Goal: Submit feedback/report problem: Provide input to the site owners about the experience or issues

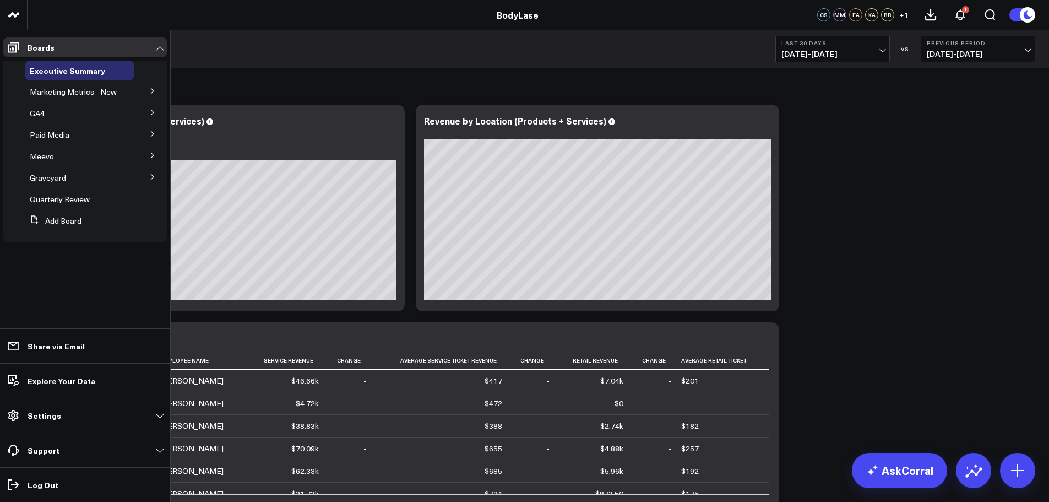
click at [151, 91] on icon at bounding box center [152, 91] width 7 height 7
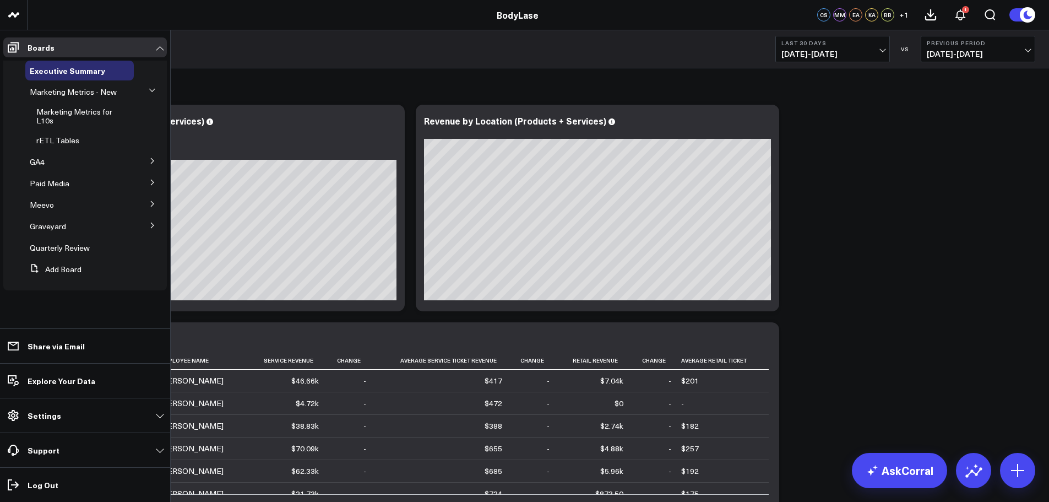
click at [149, 185] on icon at bounding box center [152, 182] width 7 height 7
click at [48, 173] on span "Meta Ads" at bounding box center [53, 174] width 34 height 10
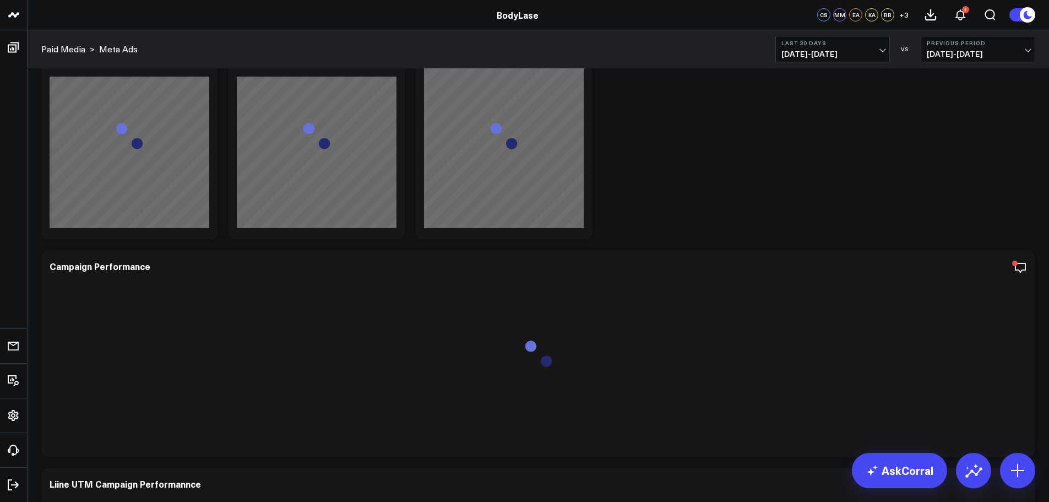
scroll to position [165, 0]
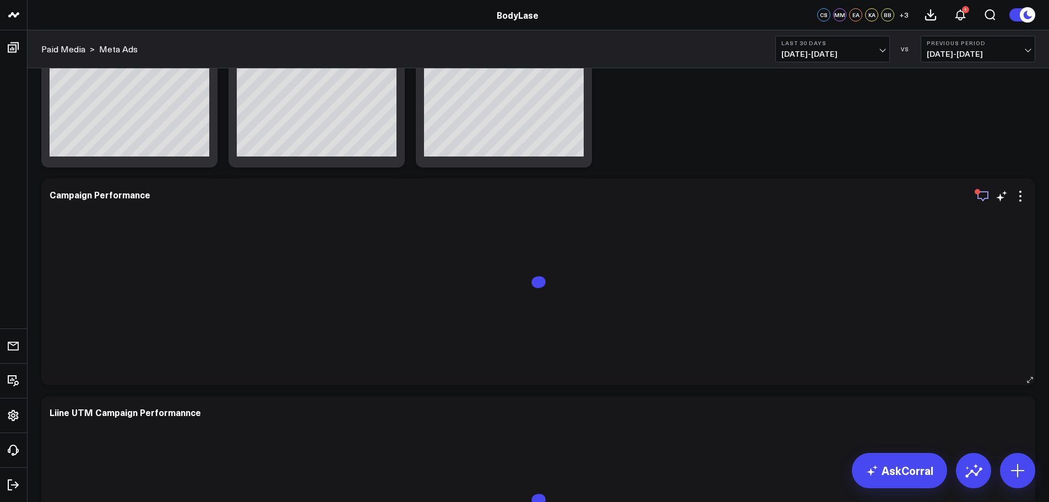
click at [980, 198] on icon "button" at bounding box center [982, 196] width 11 height 10
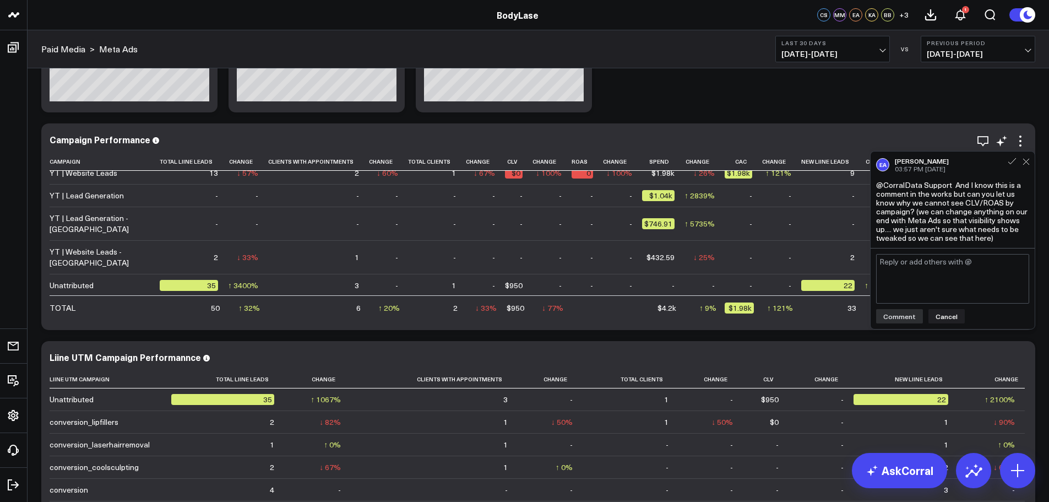
scroll to position [15, 0]
click at [954, 265] on textarea at bounding box center [952, 279] width 153 height 50
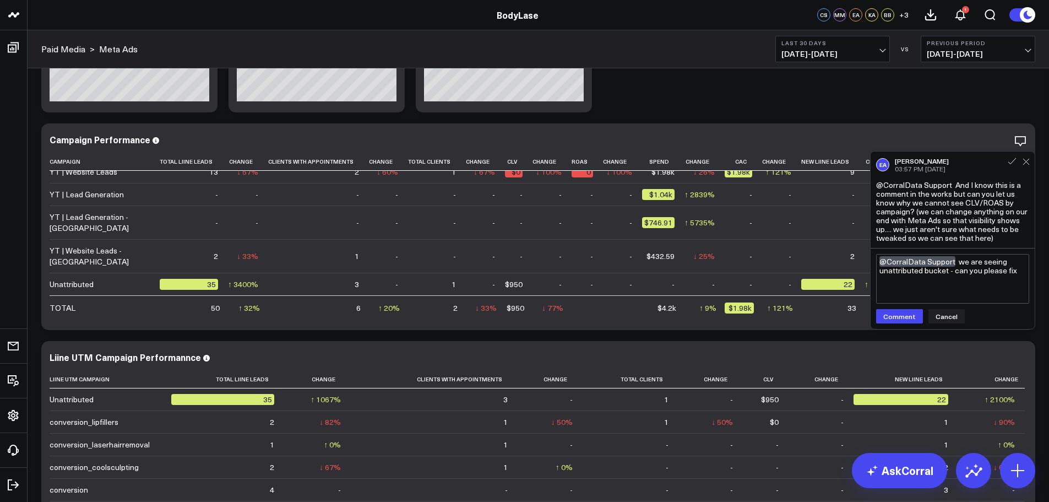
type textarea "@CorralData Support we are seeing unattributed bucket - can you please fix?"
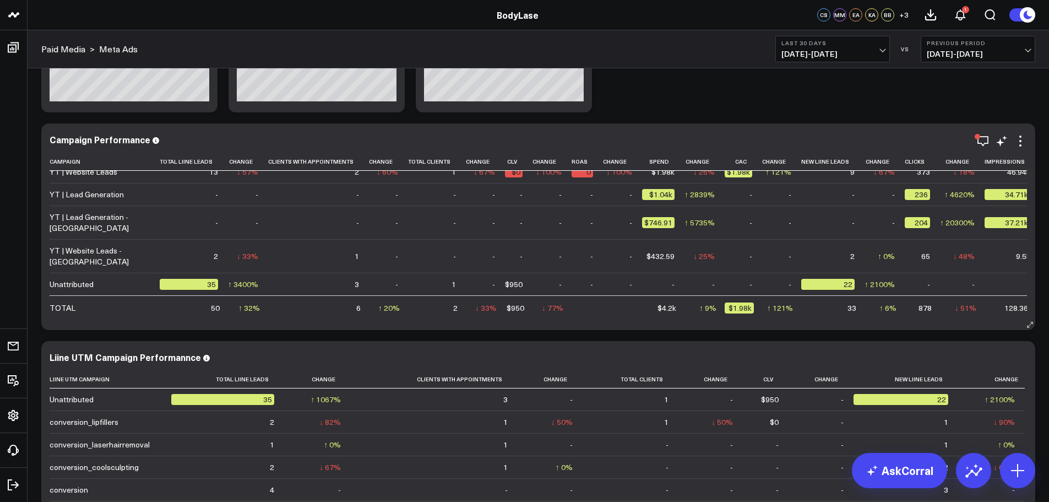
scroll to position [0, 0]
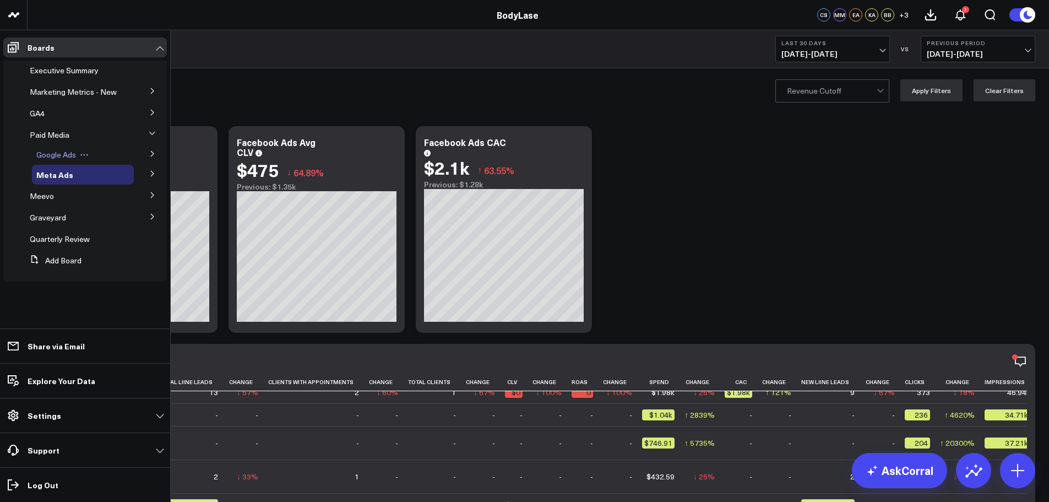
click at [37, 154] on span "Google Ads" at bounding box center [56, 154] width 40 height 10
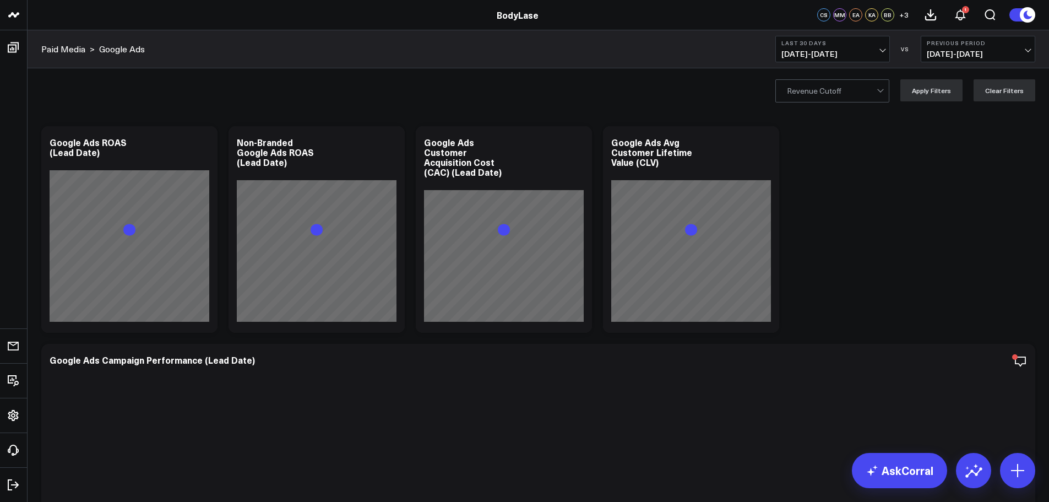
click at [856, 43] on b "Last 30 Days" at bounding box center [832, 43] width 102 height 7
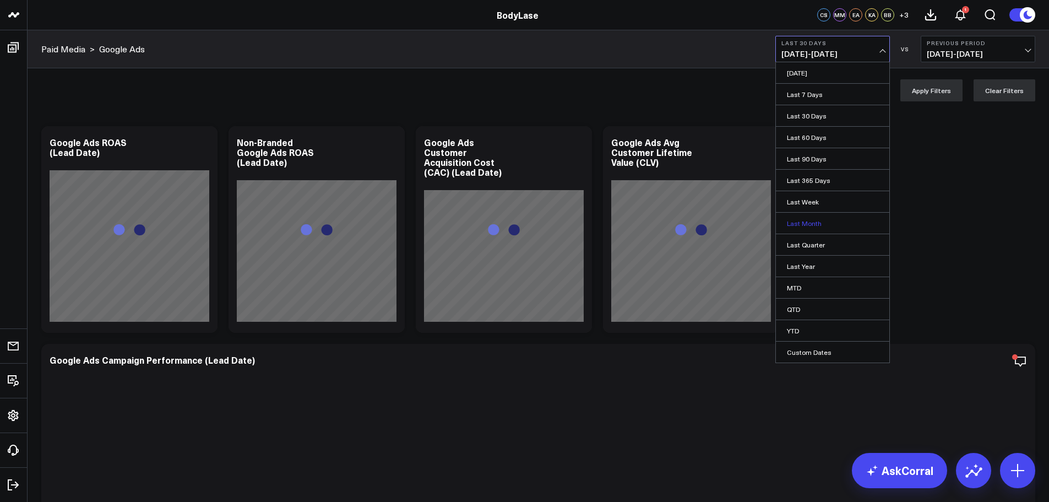
click at [806, 221] on link "Last Month" at bounding box center [832, 223] width 113 height 21
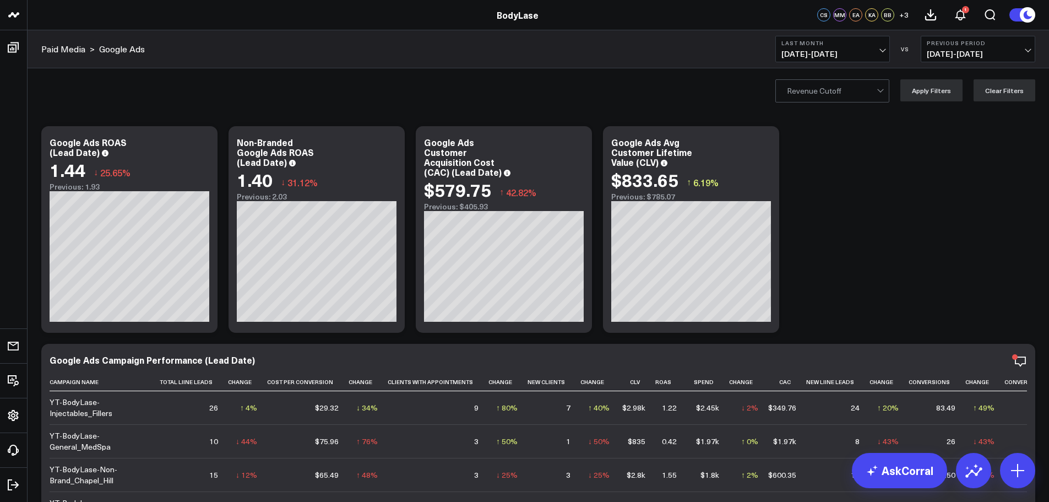
click at [841, 90] on div at bounding box center [832, 91] width 90 height 22
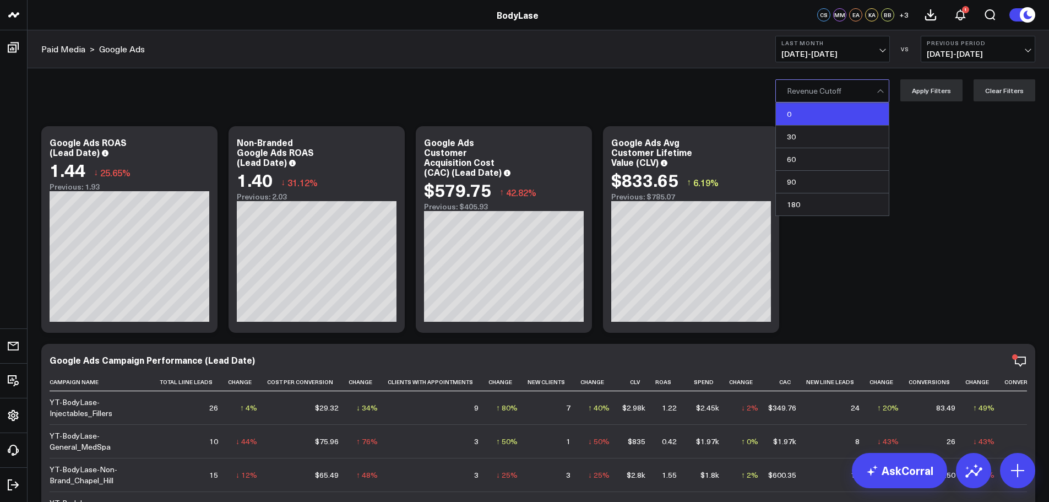
click at [827, 115] on div "0" at bounding box center [832, 114] width 113 height 23
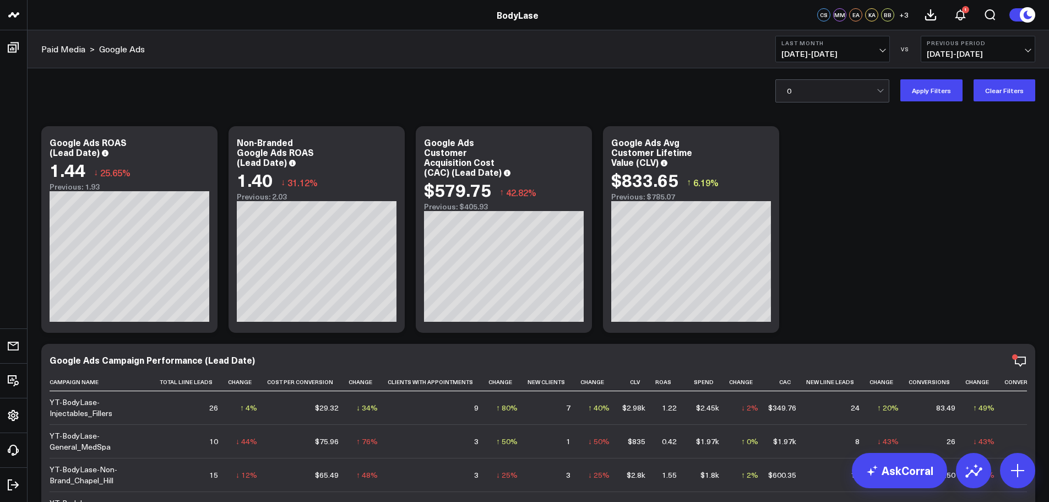
click at [932, 90] on button "Apply Filters" at bounding box center [931, 90] width 62 height 22
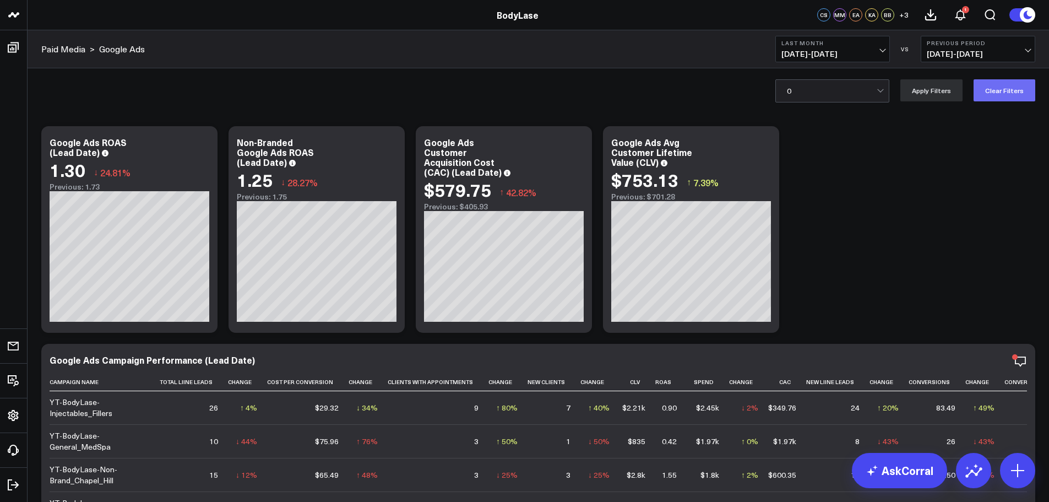
click at [998, 97] on button "Clear Filters" at bounding box center [1005, 90] width 62 height 22
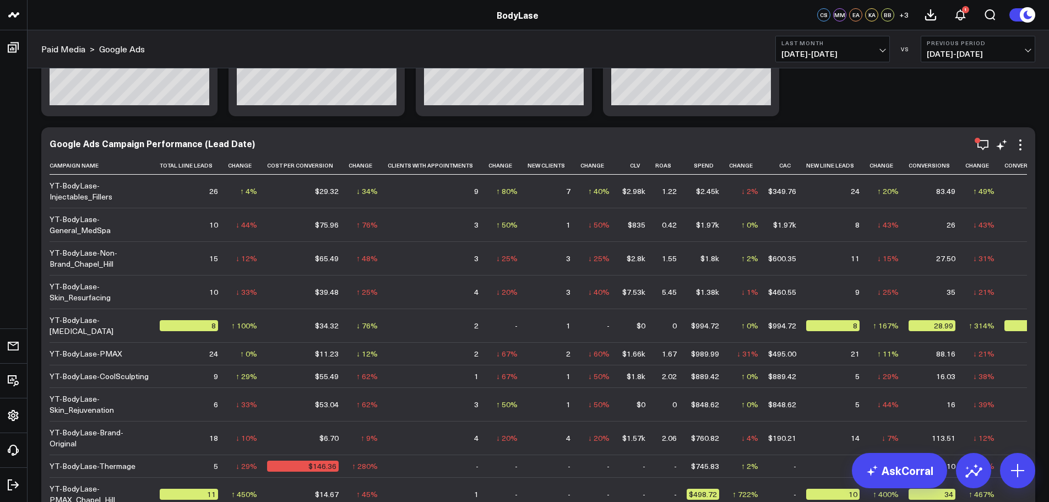
scroll to position [220, 0]
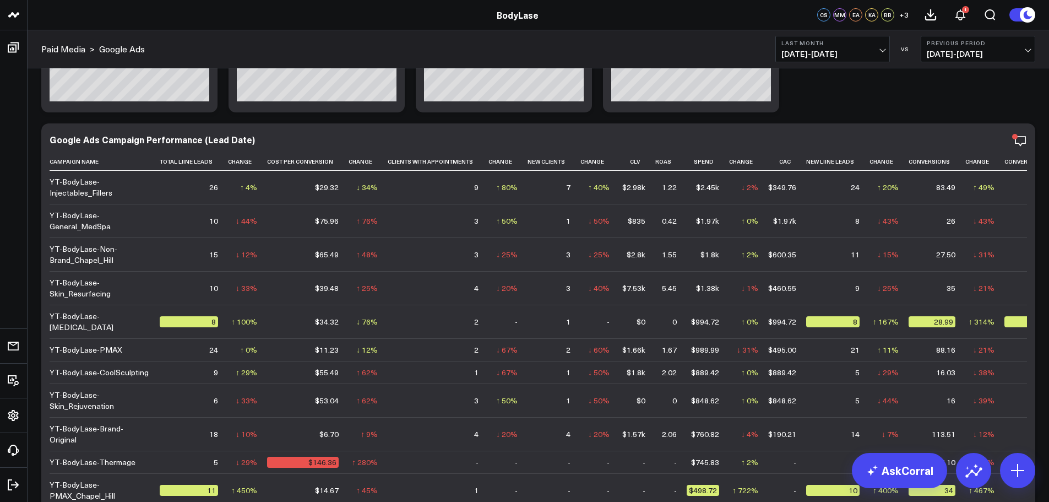
click at [852, 47] on button "Last Month 08/01/25 - 08/31/25" at bounding box center [832, 49] width 115 height 26
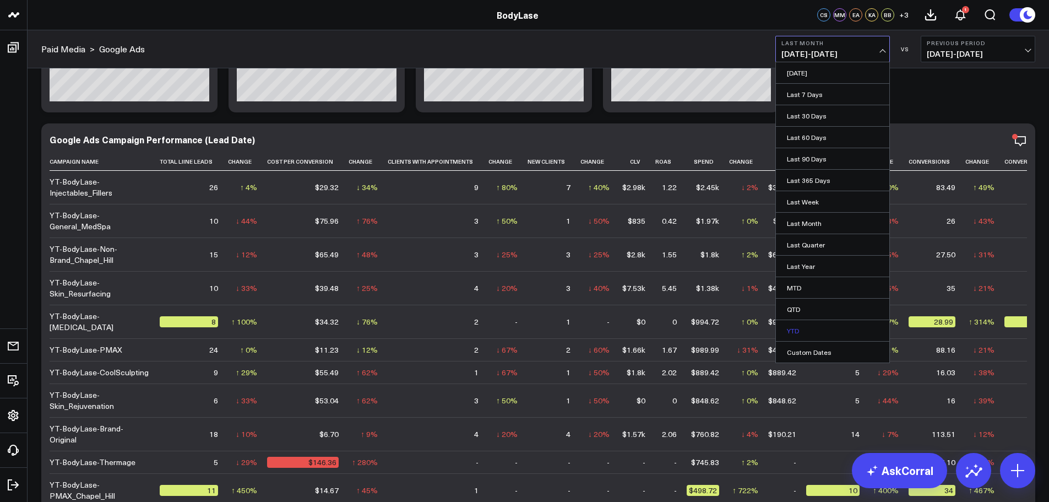
click at [809, 327] on link "YTD" at bounding box center [832, 330] width 113 height 21
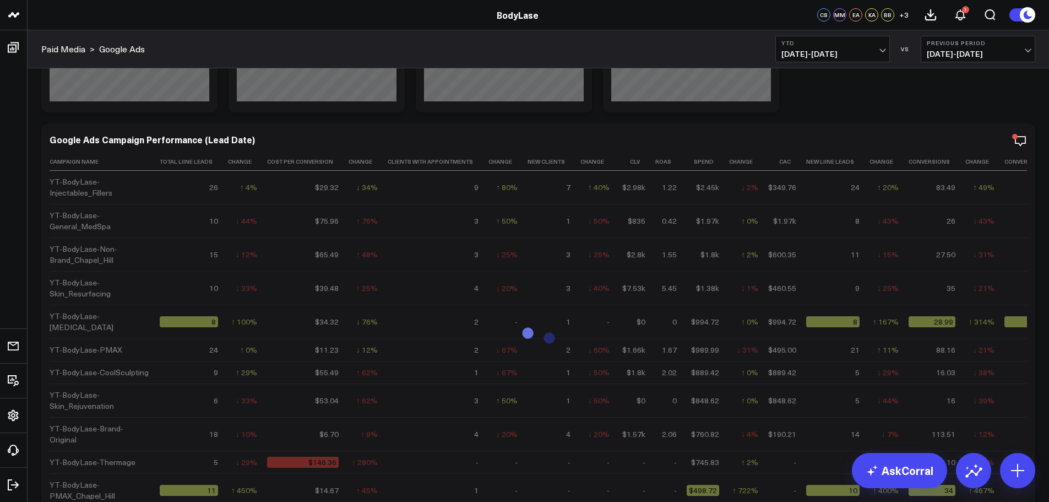
click at [966, 50] on span "04/26/24 - 12/31/24" at bounding box center [978, 54] width 102 height 9
click at [938, 119] on link "YoY" at bounding box center [977, 115] width 113 height 21
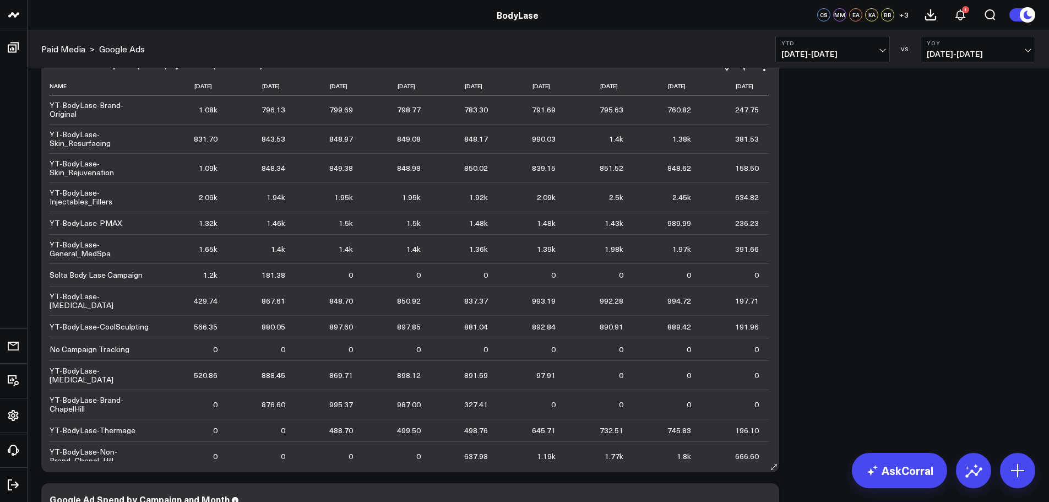
scroll to position [1101, 0]
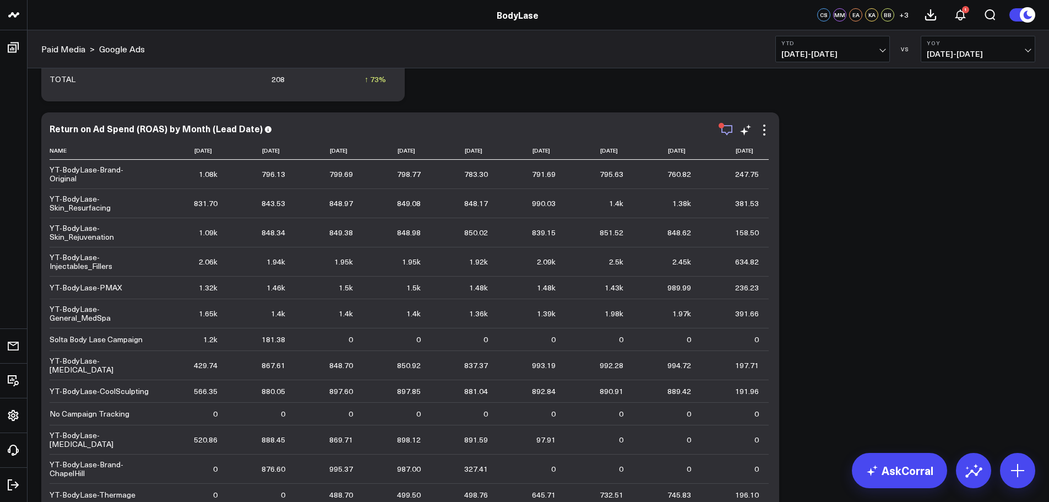
click at [726, 134] on icon "button" at bounding box center [726, 129] width 13 height 13
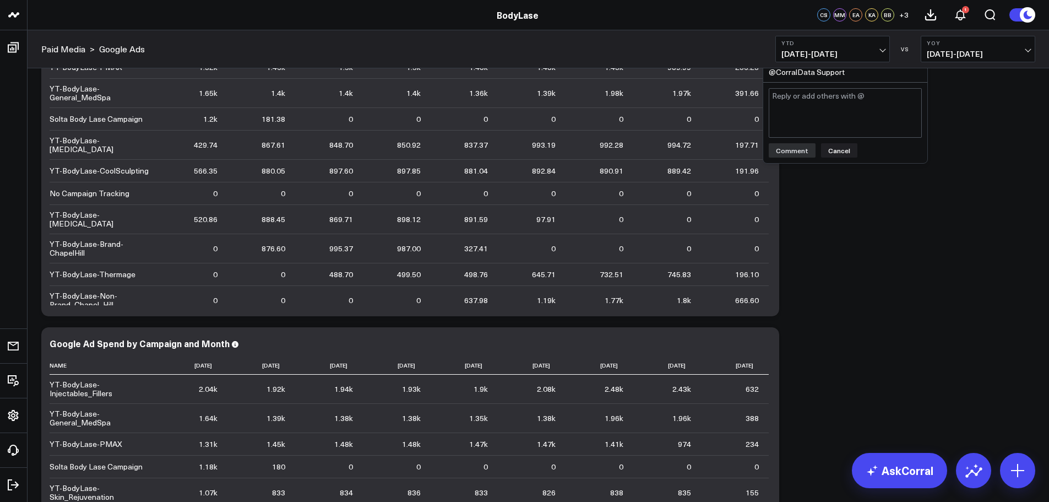
scroll to position [1156, 0]
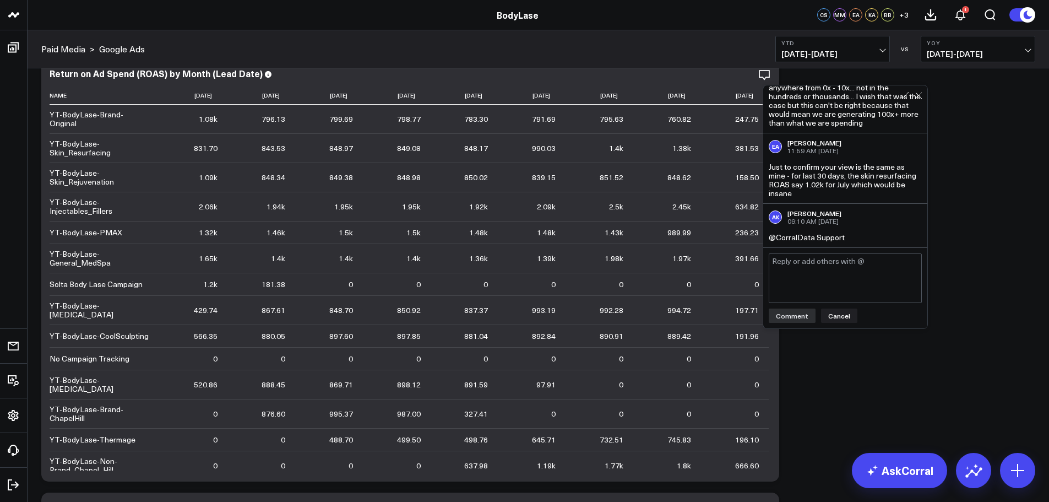
click at [842, 273] on textarea at bounding box center [845, 278] width 153 height 50
type textarea "@CorralData Support following up"
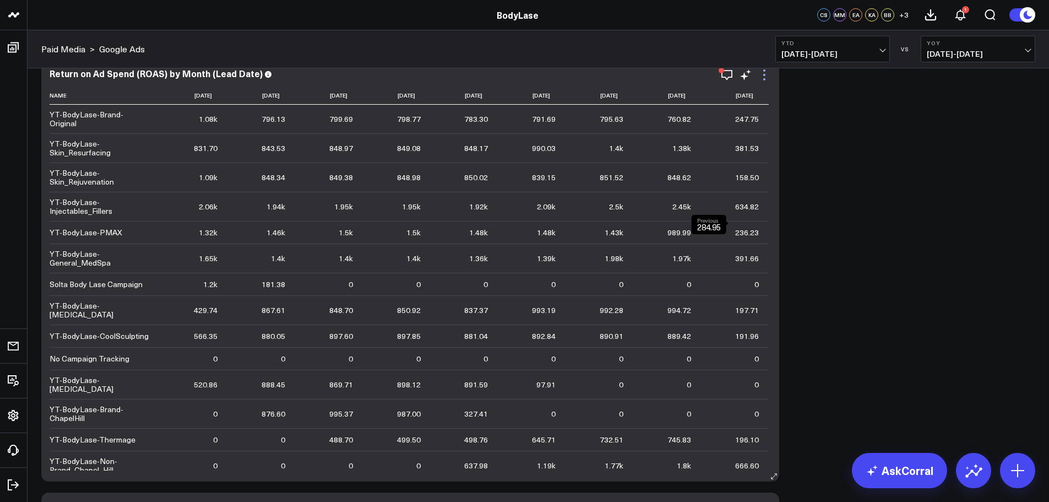
scroll to position [1101, 0]
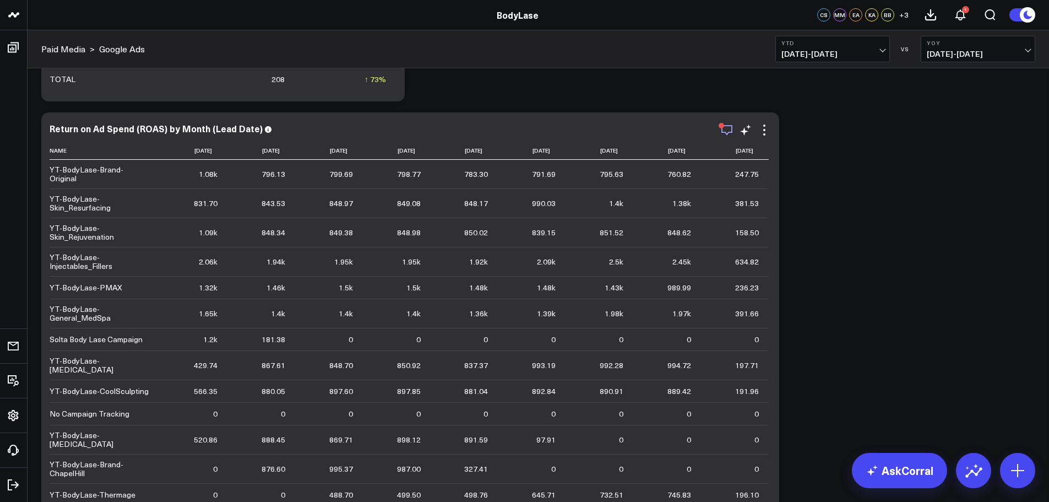
click at [730, 127] on icon "button" at bounding box center [726, 129] width 13 height 13
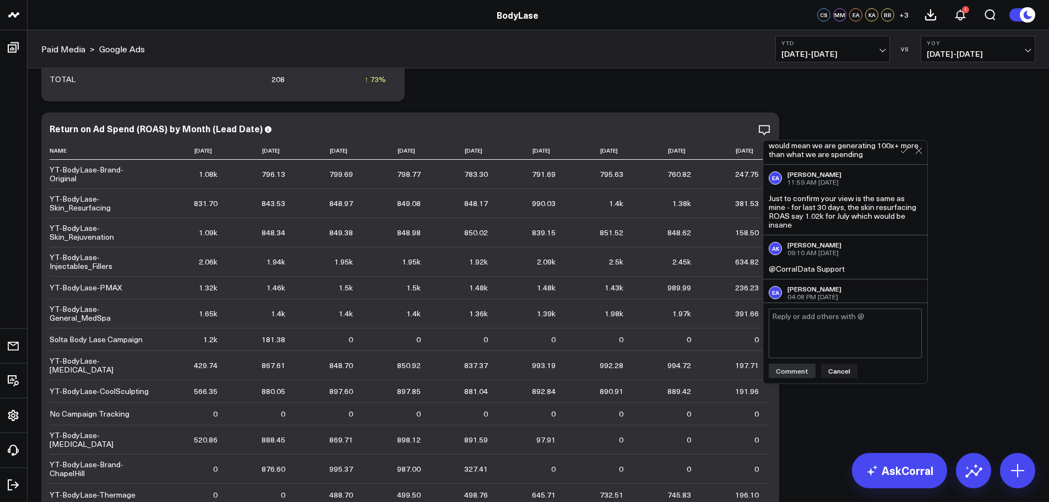
scroll to position [305, 0]
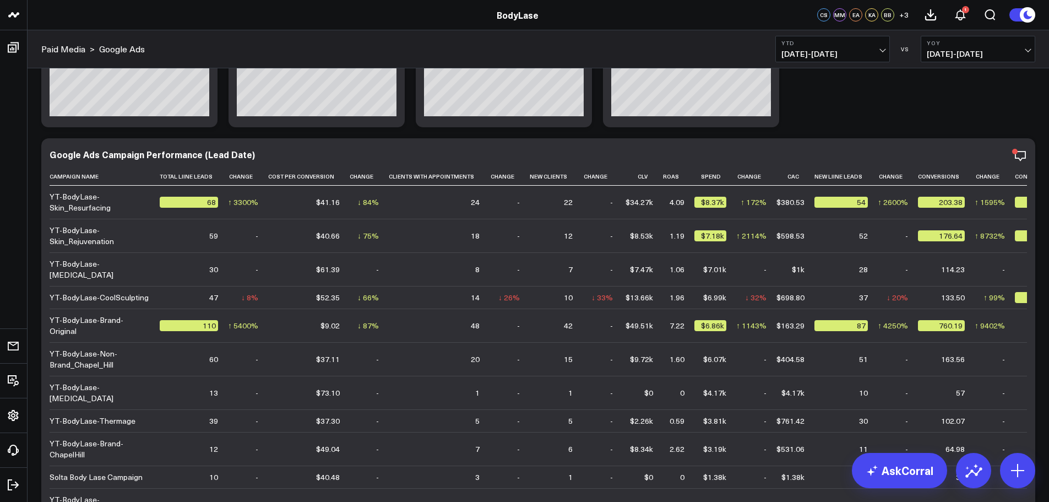
scroll to position [0, 0]
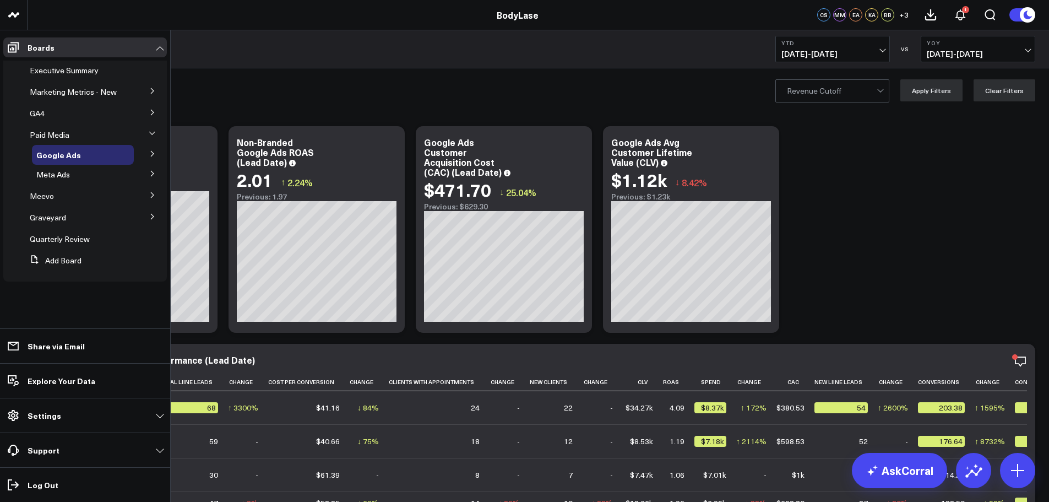
click at [155, 93] on icon at bounding box center [152, 91] width 7 height 7
click at [62, 142] on span "rETL Tables" at bounding box center [57, 140] width 43 height 10
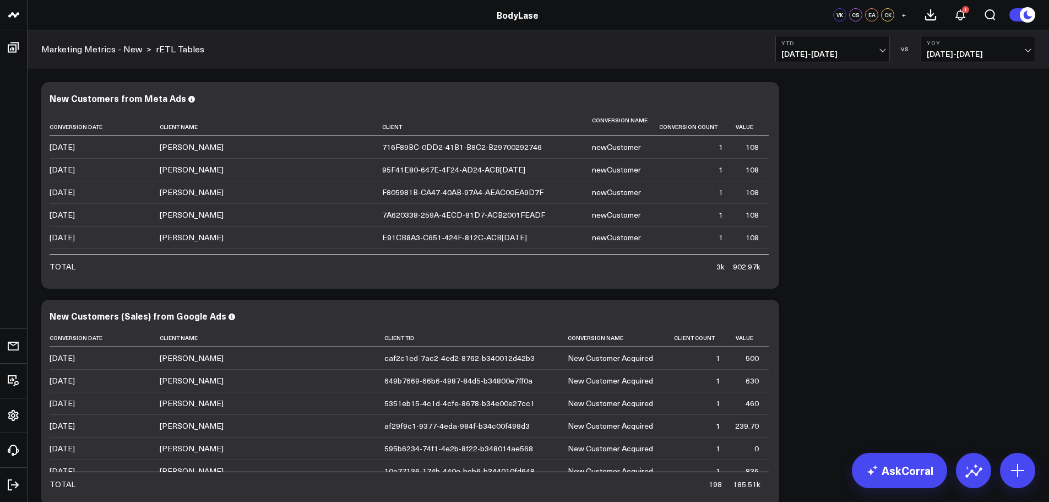
scroll to position [220, 0]
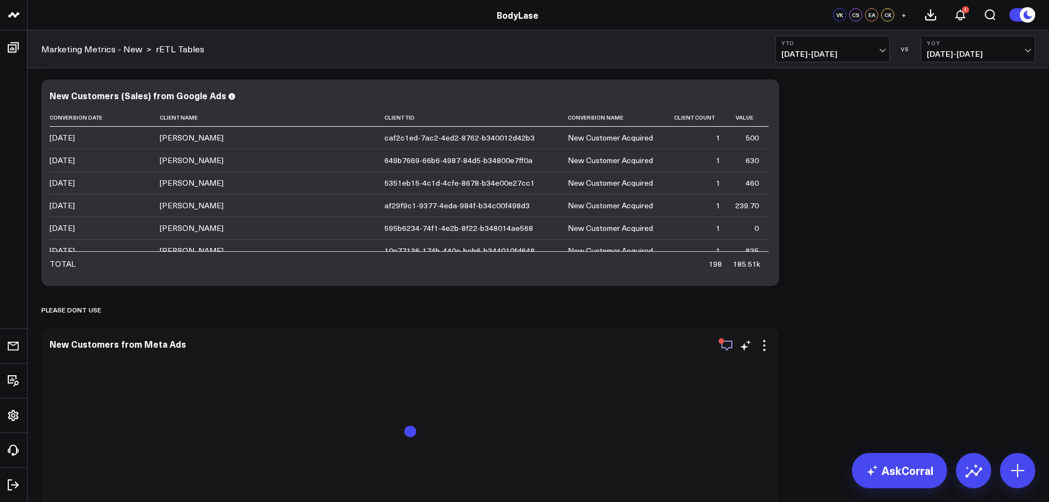
click at [729, 351] on icon "button" at bounding box center [726, 345] width 13 height 13
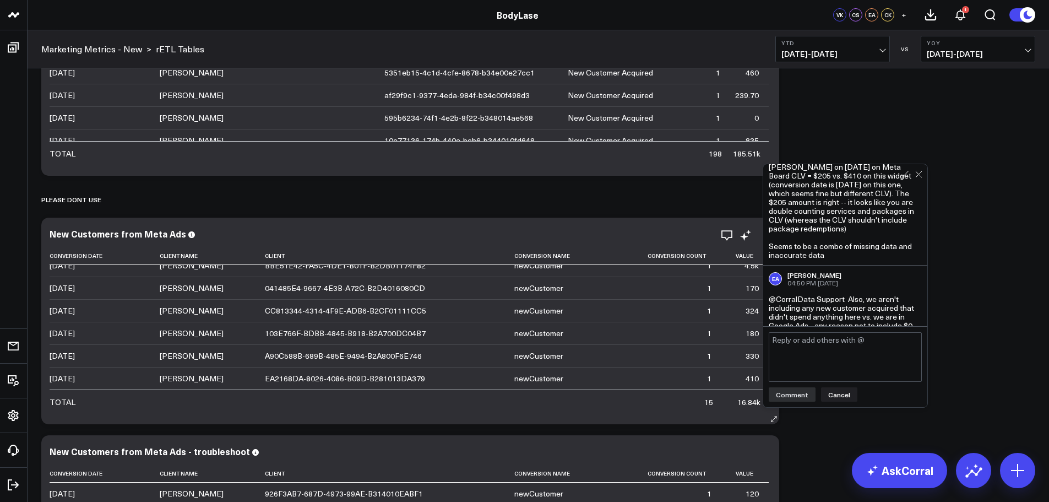
scroll to position [441, 0]
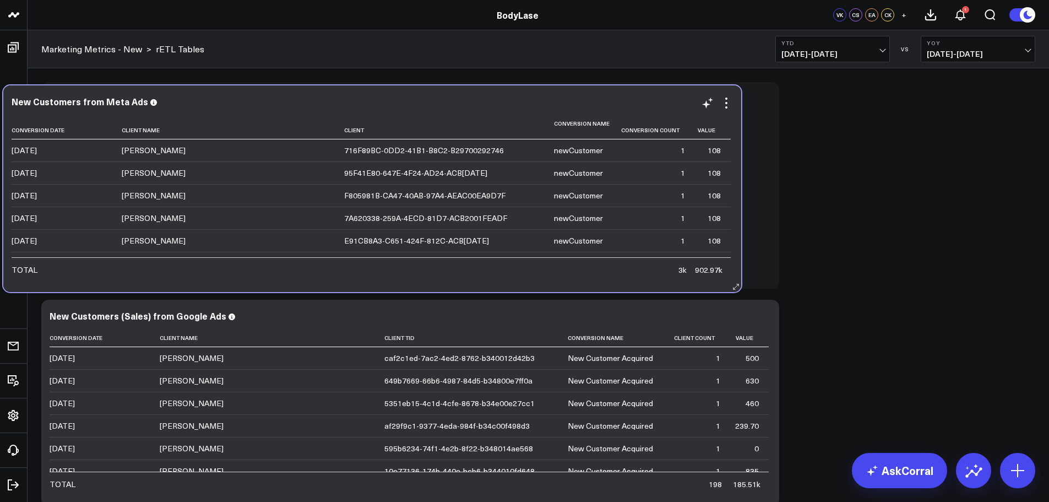
click at [709, 500] on td "108" at bounding box center [713, 511] width 36 height 23
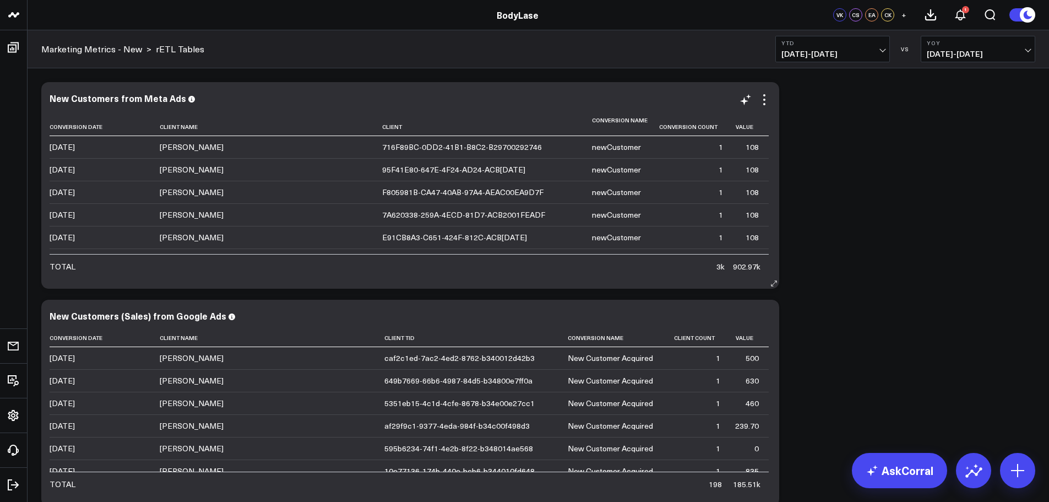
scroll to position [330, 0]
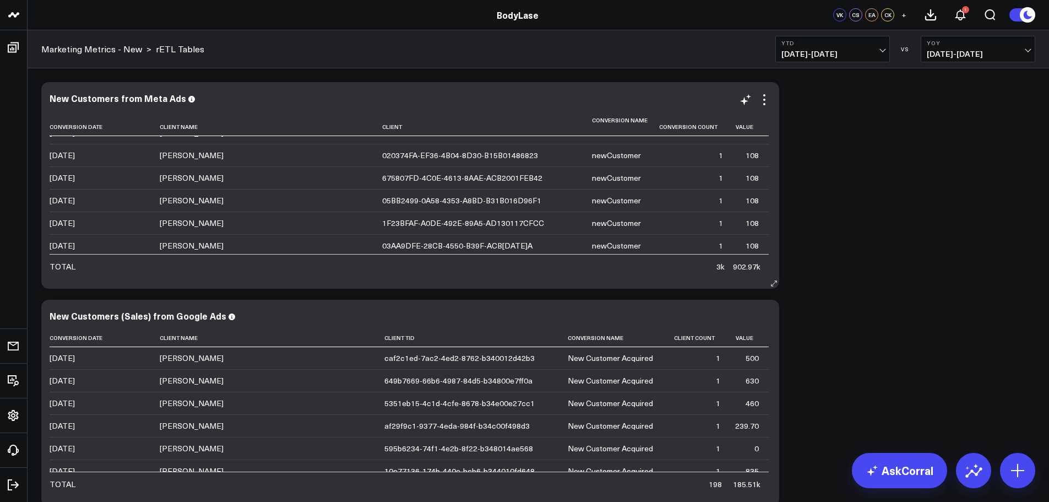
click at [733, 179] on td "108" at bounding box center [751, 177] width 36 height 23
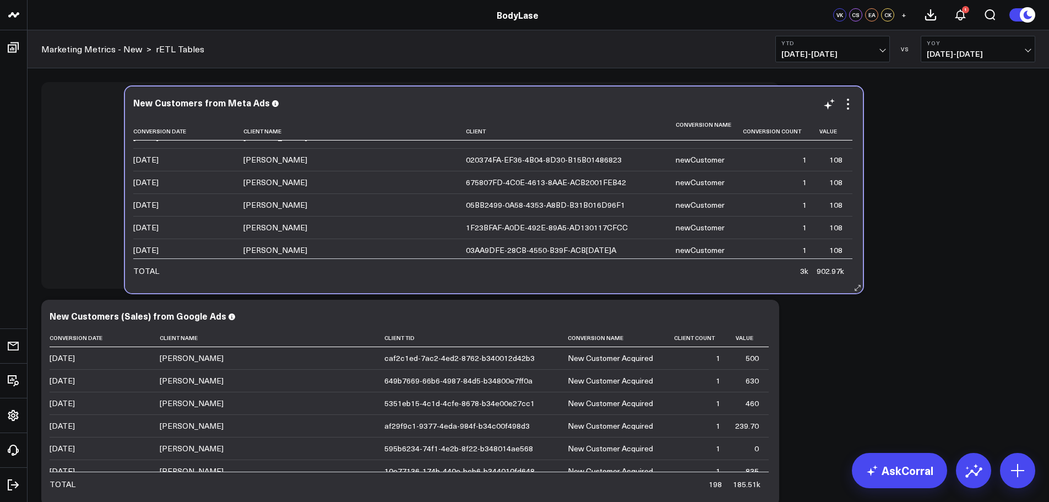
click at [848, 176] on div "Conversion Date Client Name Client Conversion Name Conversion Count Value 2025-…" at bounding box center [493, 199] width 721 height 166
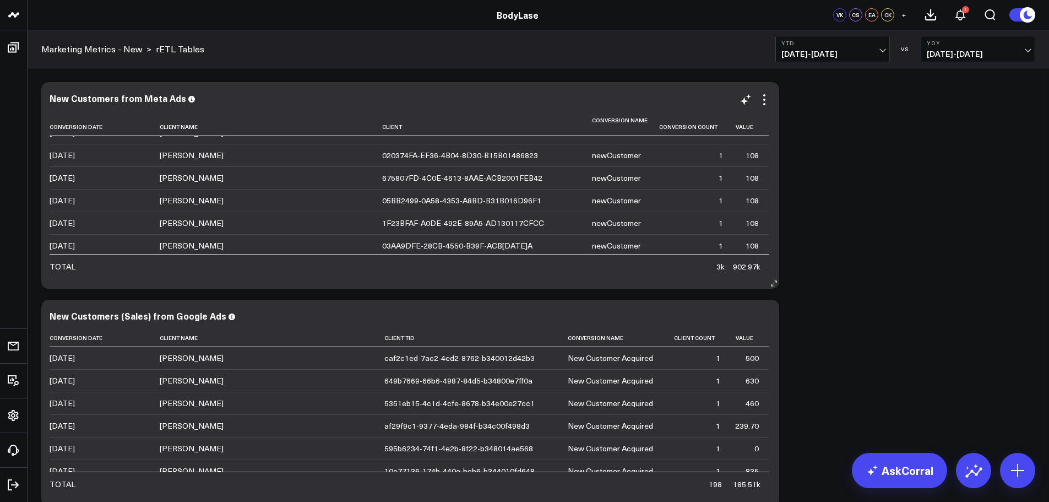
scroll to position [606, 0]
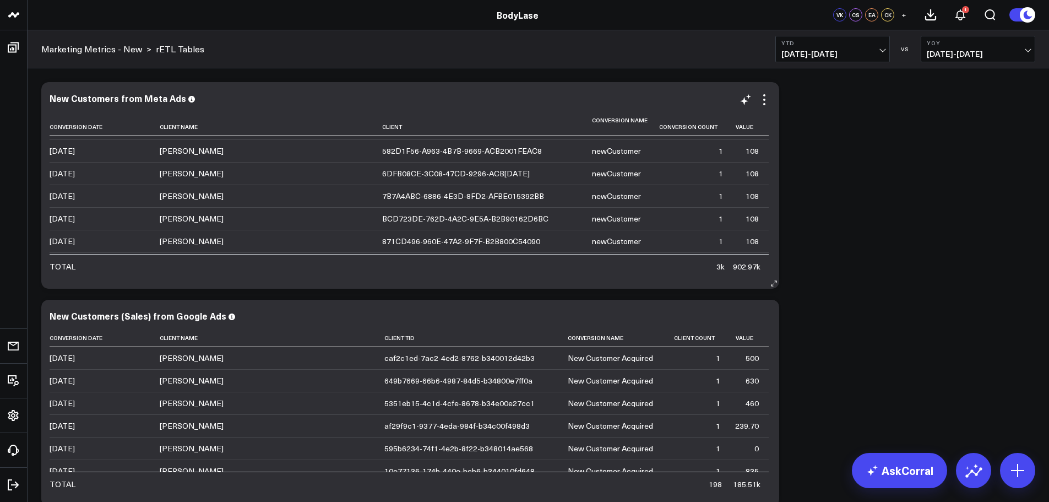
click at [592, 461] on div "newCustomer" at bounding box center [616, 466] width 49 height 11
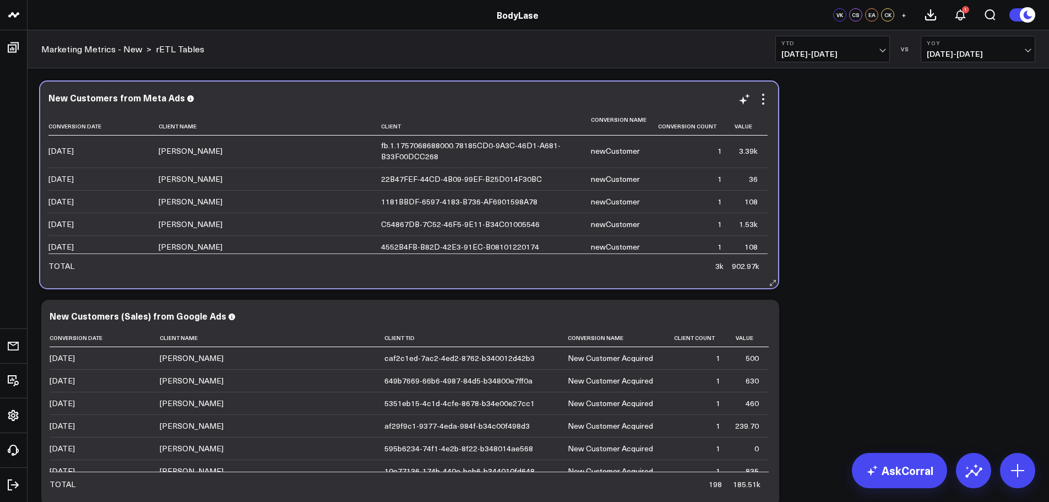
scroll to position [4958, 0]
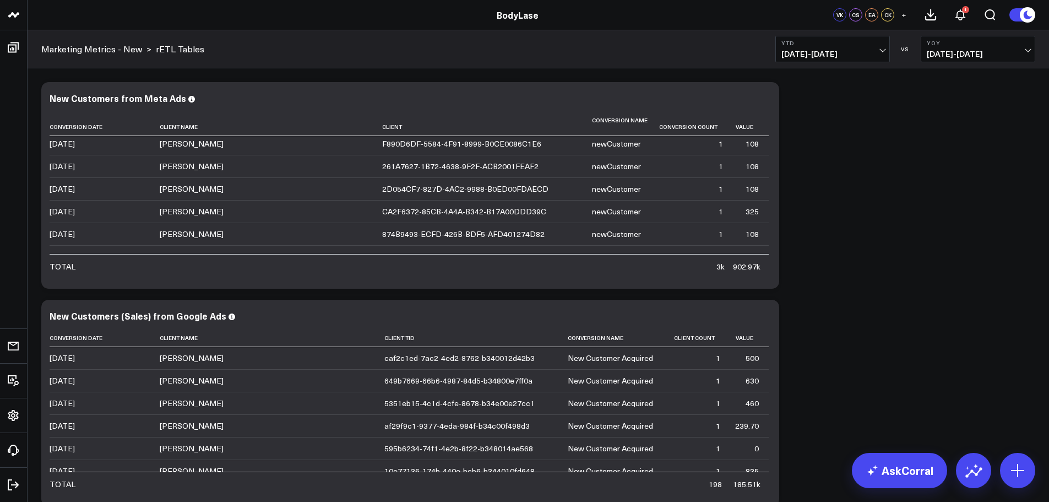
scroll to position [5231, 0]
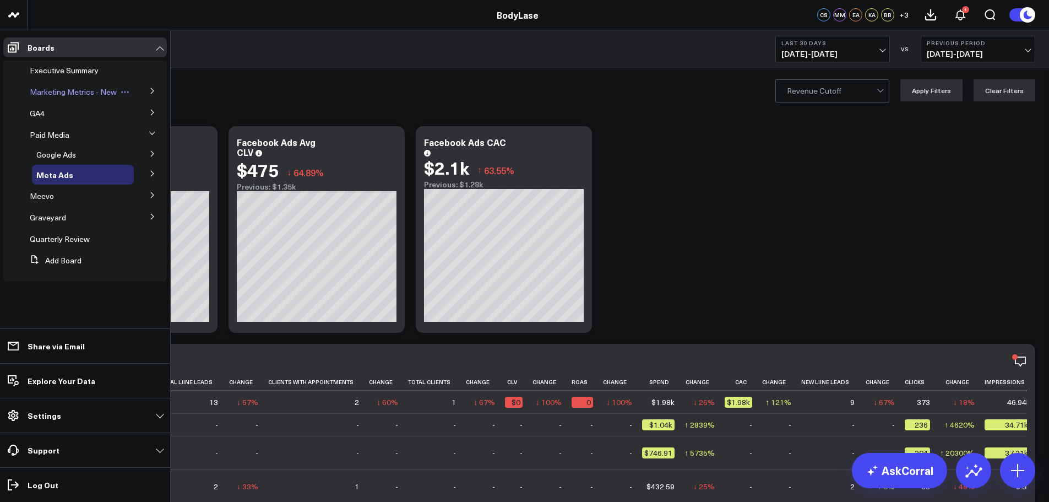
click at [86, 90] on span "Marketing Metrics - New" at bounding box center [73, 91] width 87 height 10
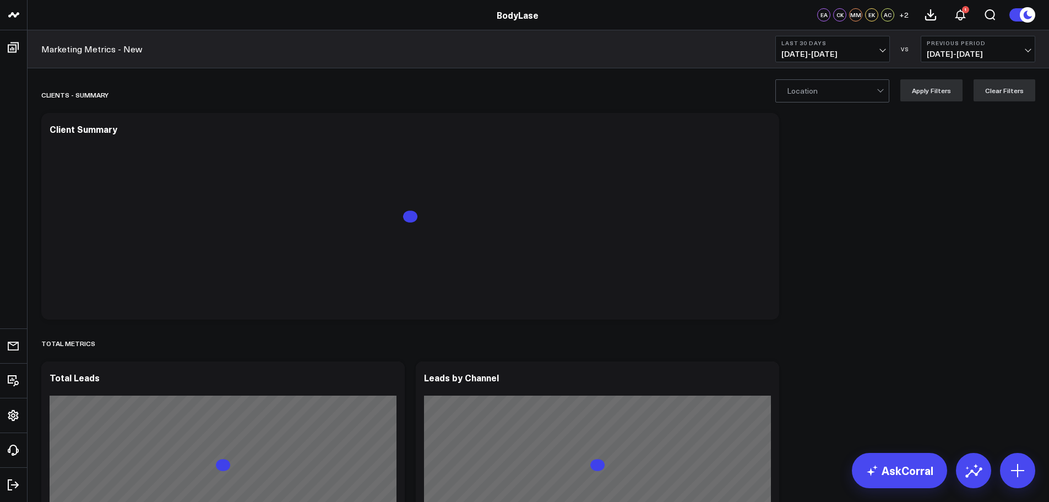
click at [857, 52] on span "[DATE] - [DATE]" at bounding box center [832, 54] width 102 height 9
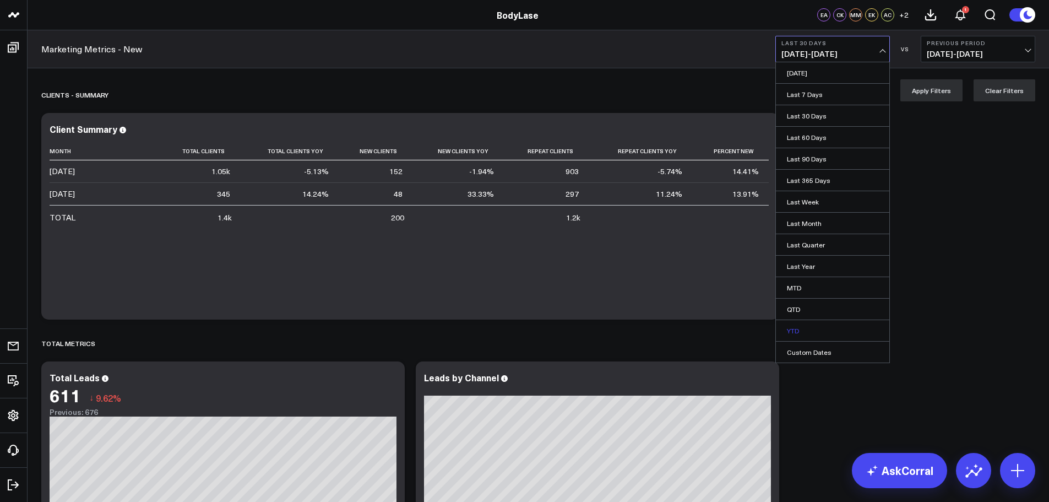
click at [791, 329] on link "YTD" at bounding box center [832, 330] width 113 height 21
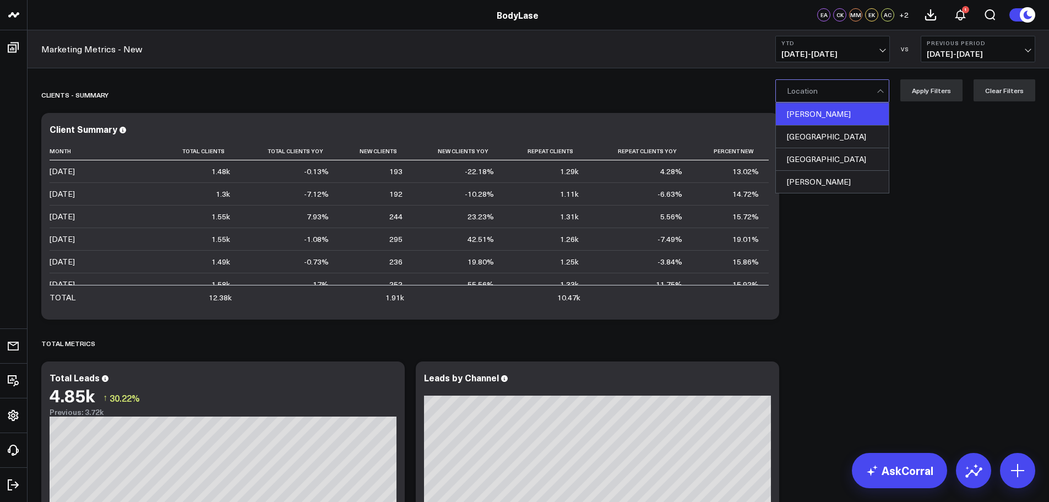
click at [816, 112] on div "Cary" at bounding box center [832, 114] width 113 height 23
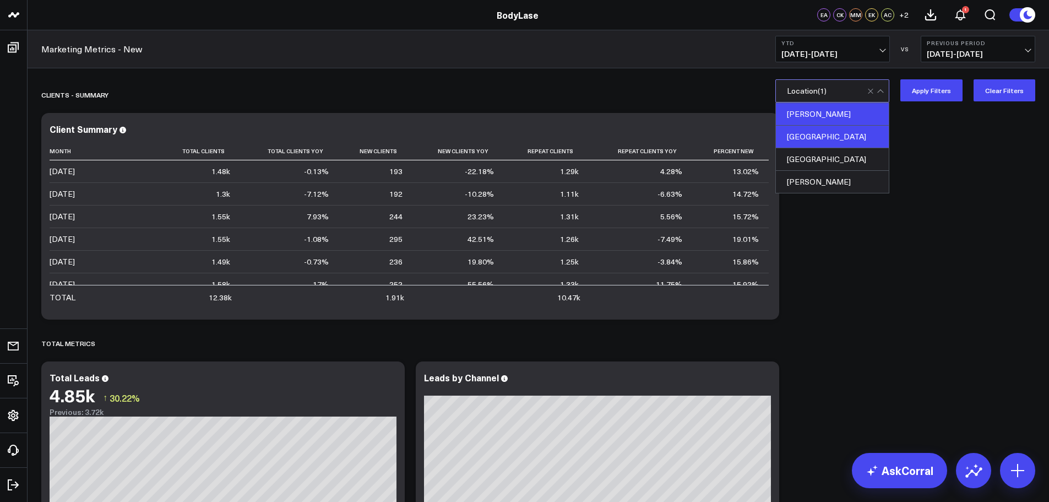
click at [814, 137] on div "Raleigh" at bounding box center [832, 137] width 113 height 23
click at [934, 89] on button "Apply Filters" at bounding box center [931, 90] width 62 height 22
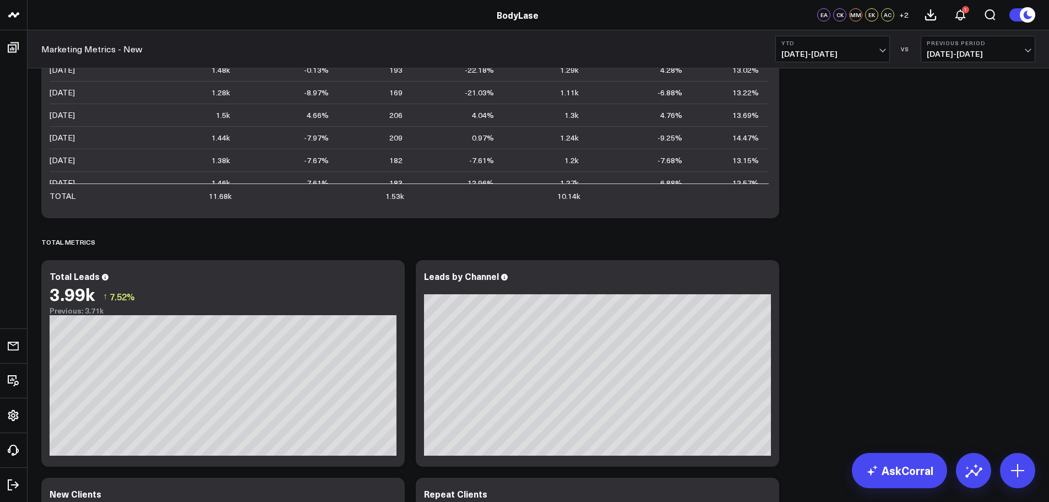
scroll to position [110, 0]
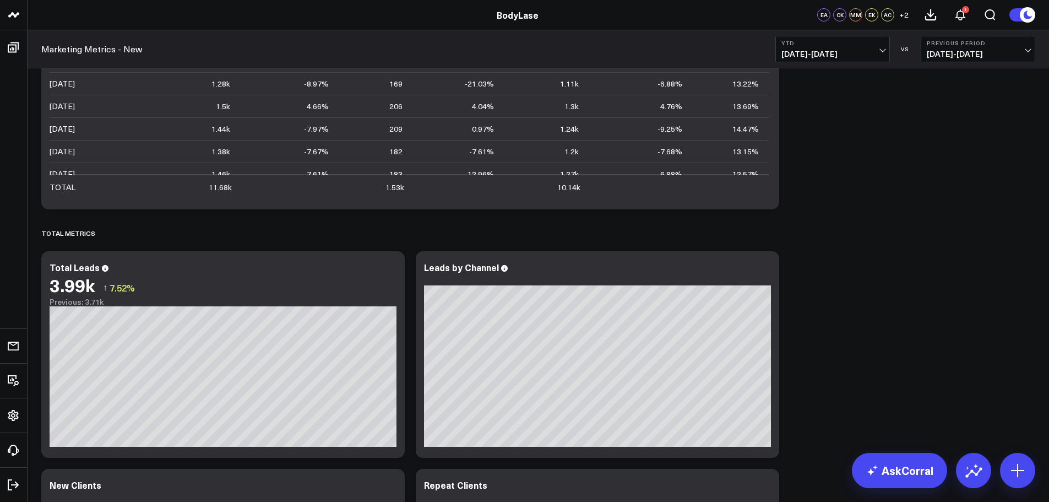
click at [944, 53] on span "04/26/24 - 12/31/24" at bounding box center [978, 54] width 102 height 9
click at [943, 113] on link "YoY" at bounding box center [977, 115] width 113 height 21
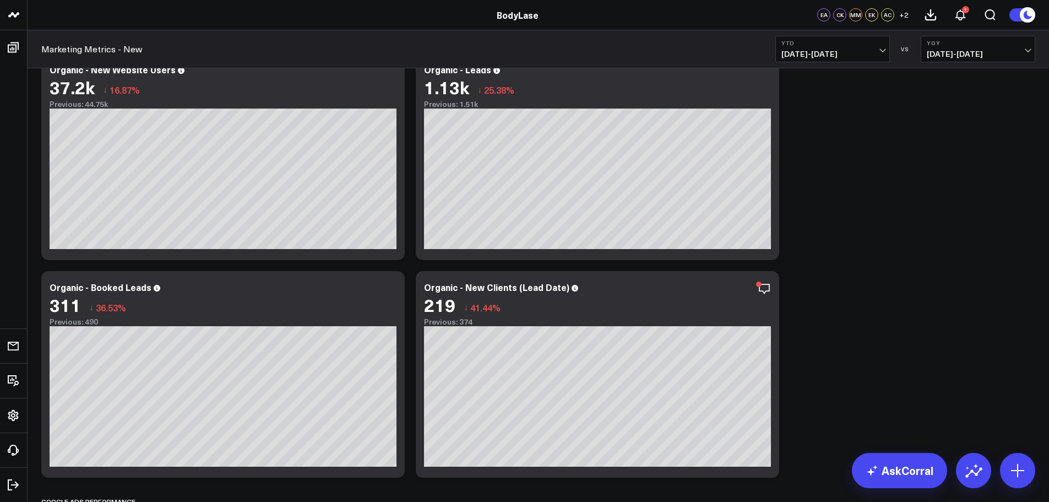
scroll to position [1046, 0]
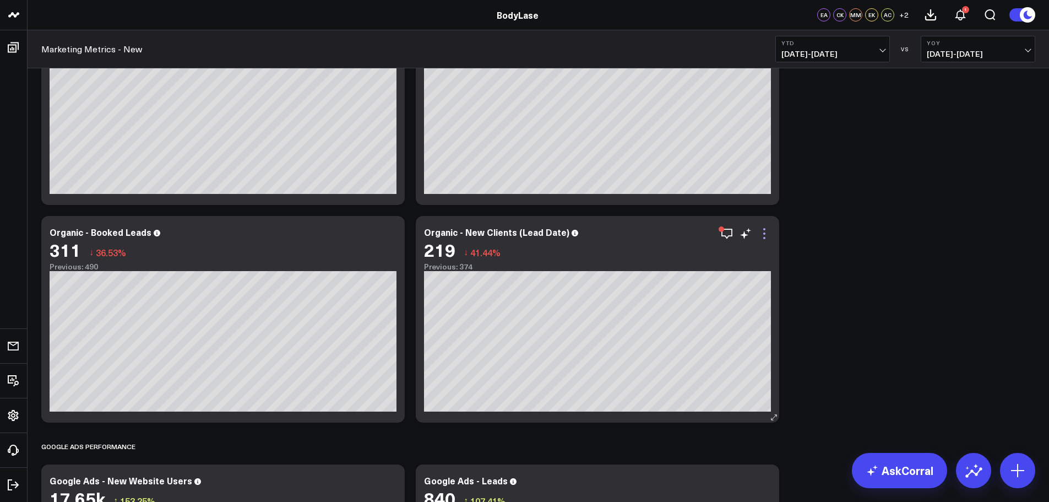
click at [764, 235] on icon at bounding box center [764, 233] width 2 height 2
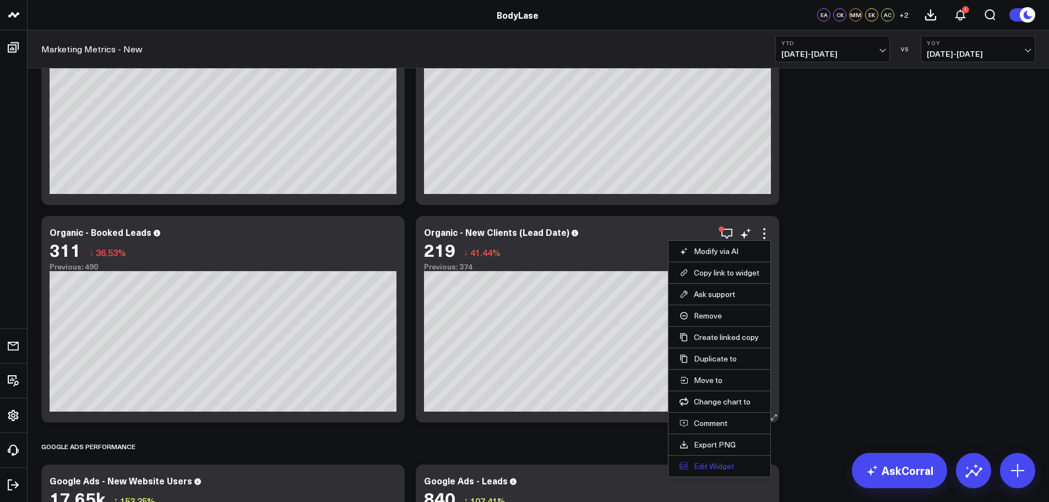
click at [711, 466] on button "Edit Widget" at bounding box center [720, 466] width 80 height 10
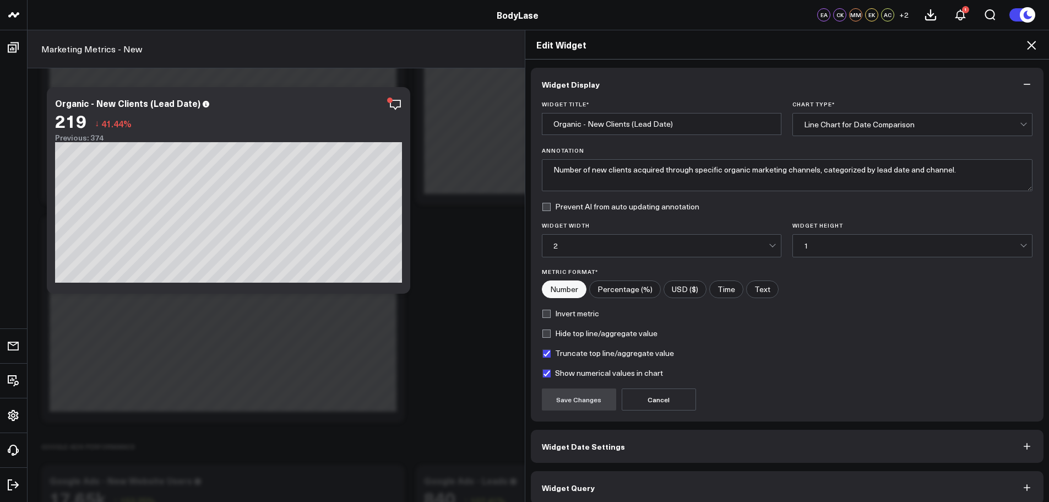
scroll to position [10, 0]
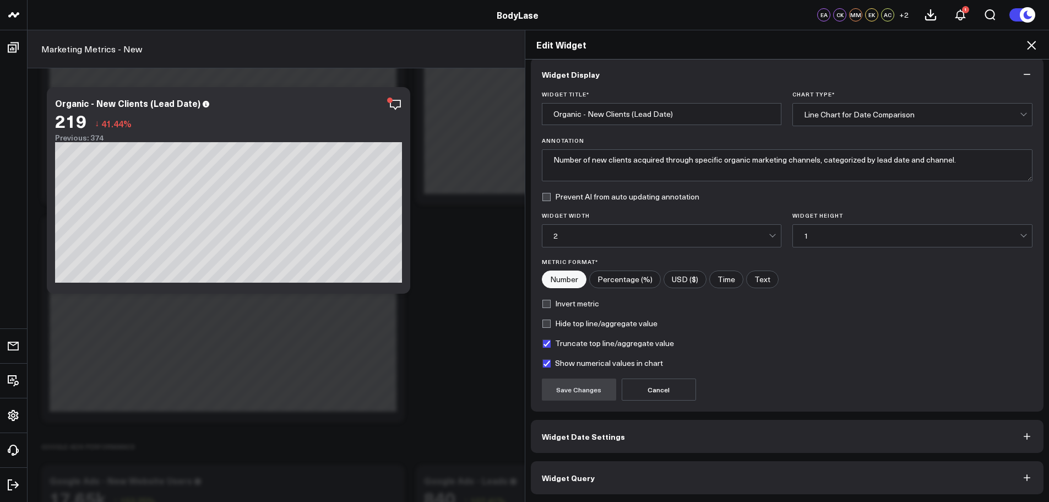
click at [627, 442] on button "Widget Date Settings" at bounding box center [787, 436] width 513 height 33
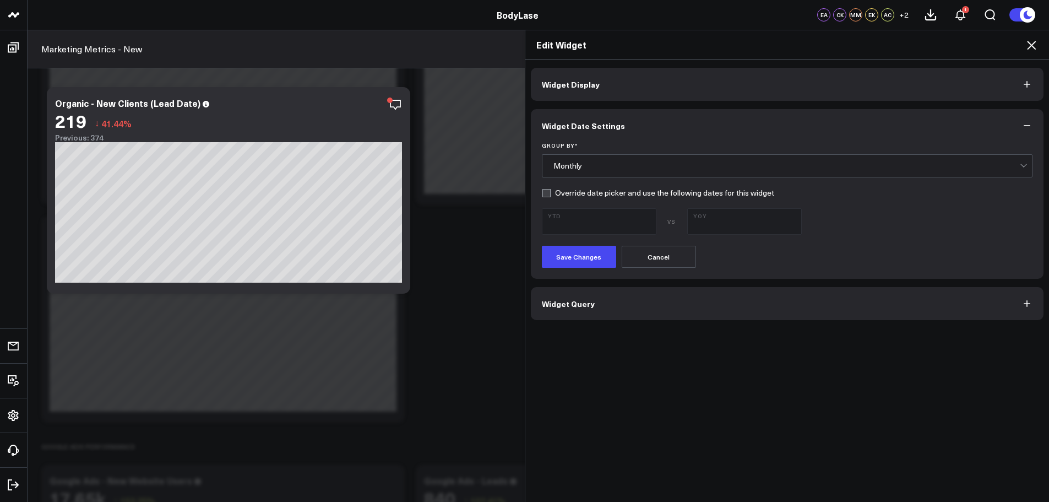
click at [670, 309] on button "Widget Query" at bounding box center [787, 303] width 513 height 33
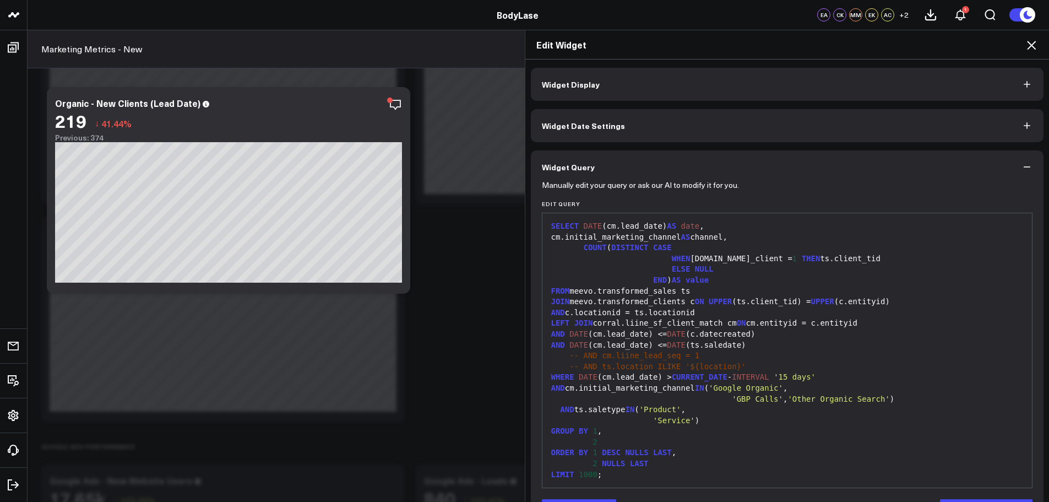
click at [1035, 47] on icon at bounding box center [1031, 45] width 13 height 13
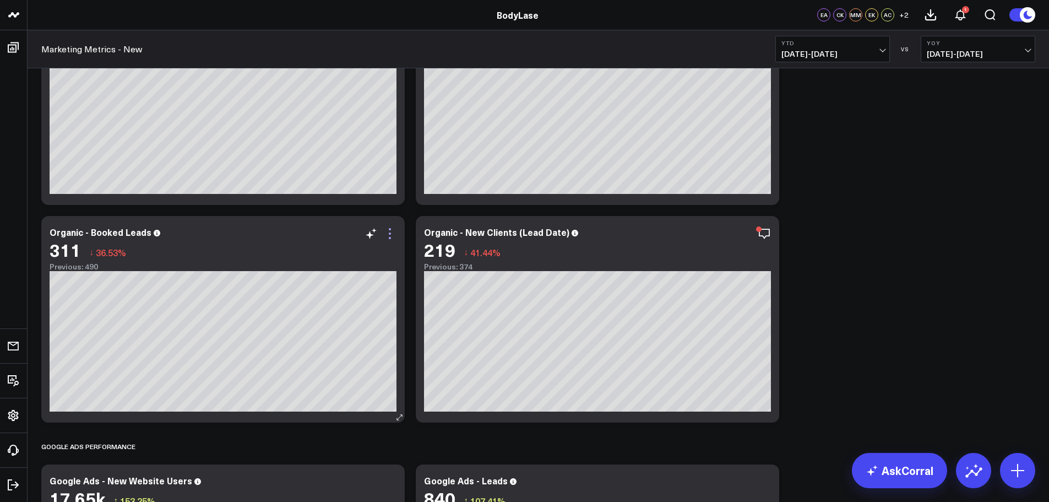
click at [391, 232] on icon at bounding box center [389, 233] width 13 height 13
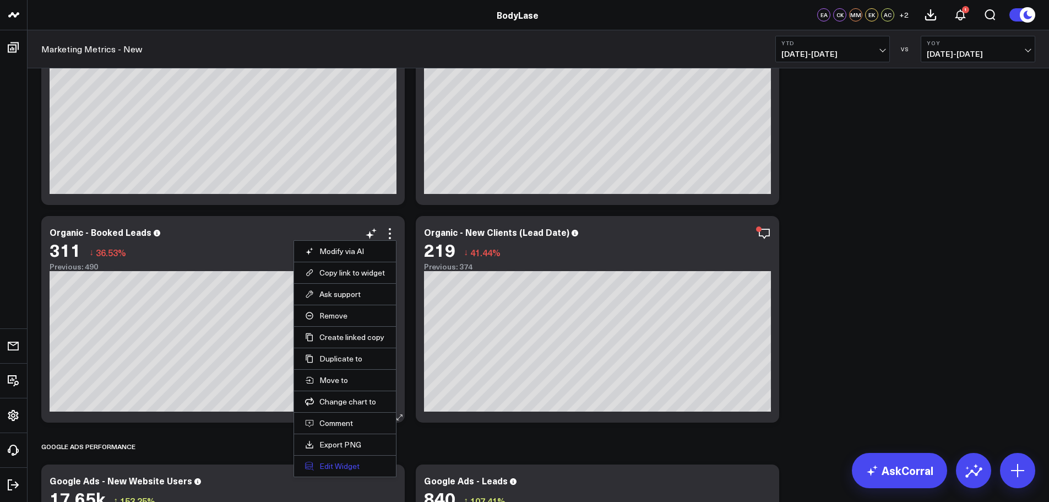
click at [345, 465] on button "Edit Widget" at bounding box center [345, 466] width 80 height 10
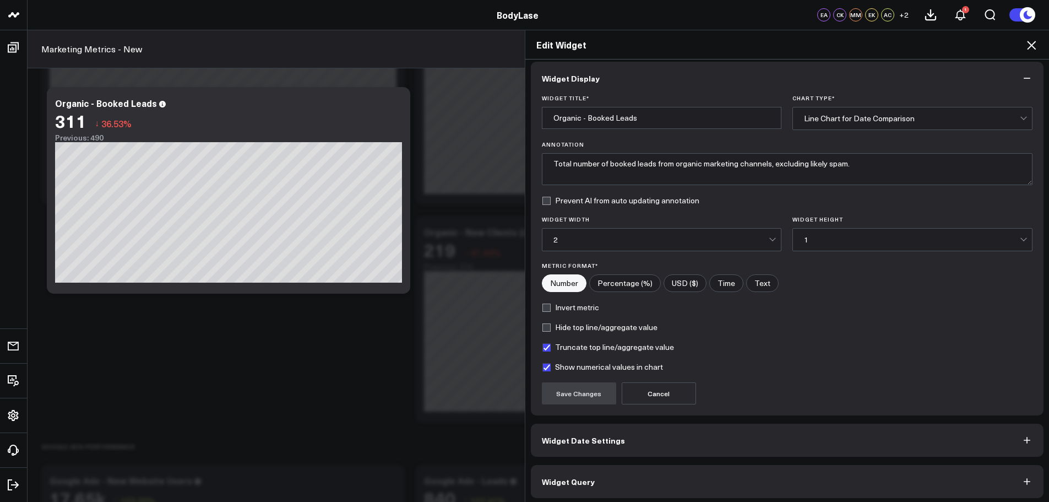
scroll to position [10, 0]
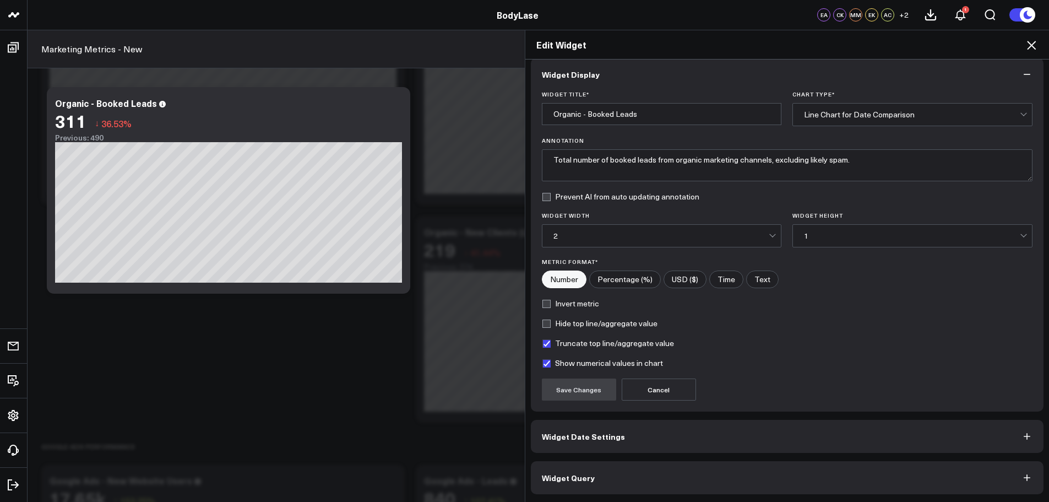
click at [632, 472] on button "Widget Query" at bounding box center [787, 477] width 513 height 33
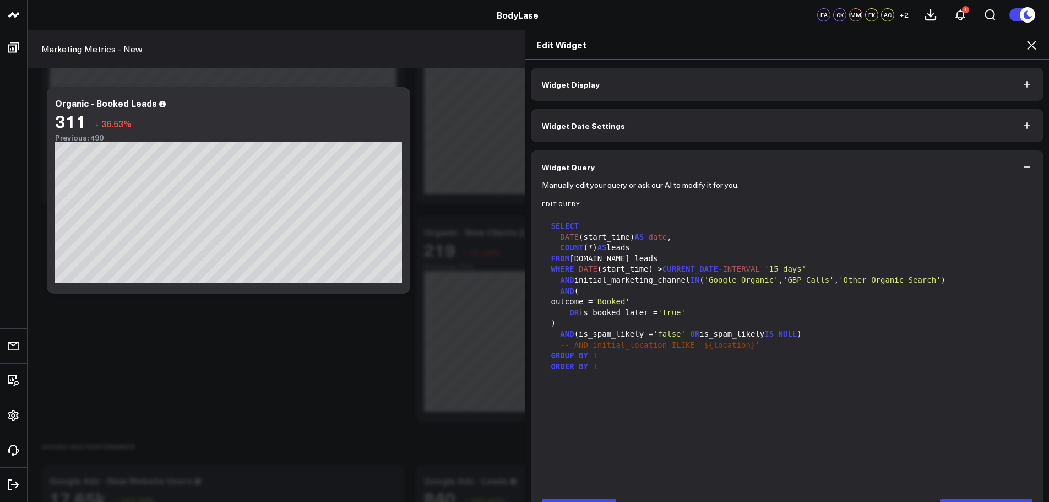
click at [1034, 48] on icon at bounding box center [1031, 45] width 13 height 13
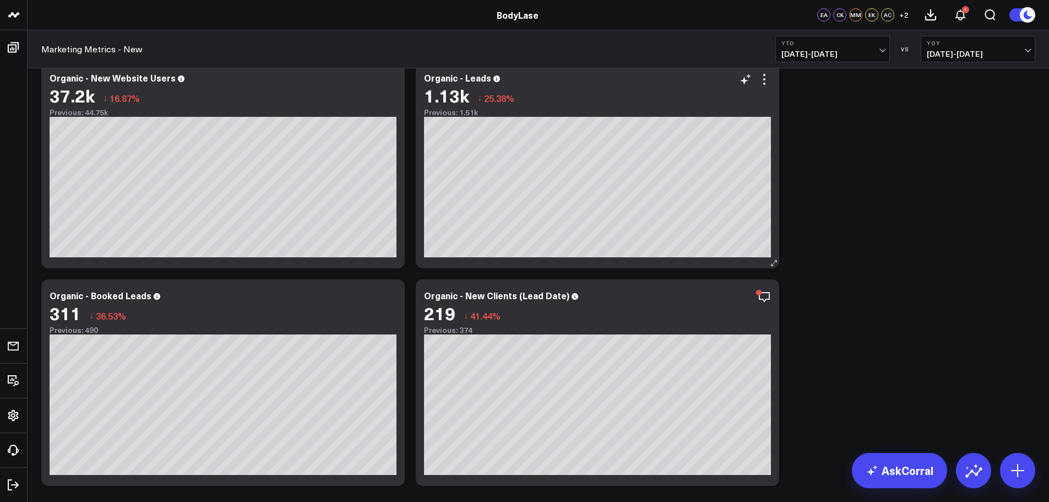
scroll to position [936, 0]
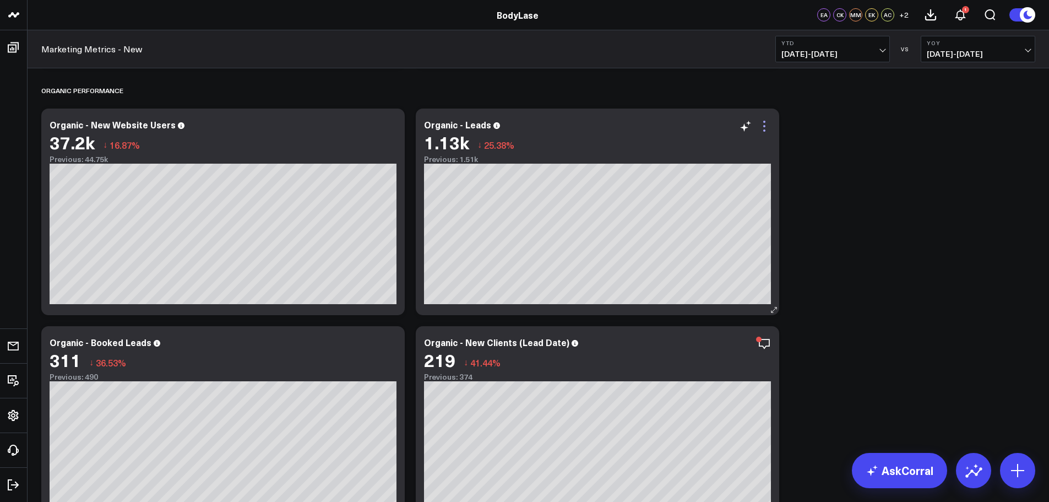
click at [766, 131] on icon at bounding box center [764, 125] width 13 height 13
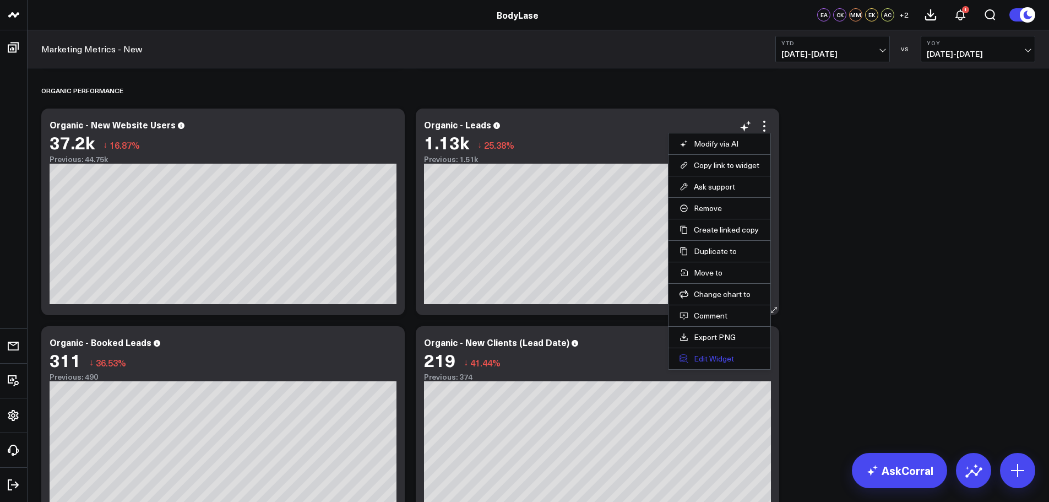
click at [722, 363] on button "Edit Widget" at bounding box center [720, 359] width 80 height 10
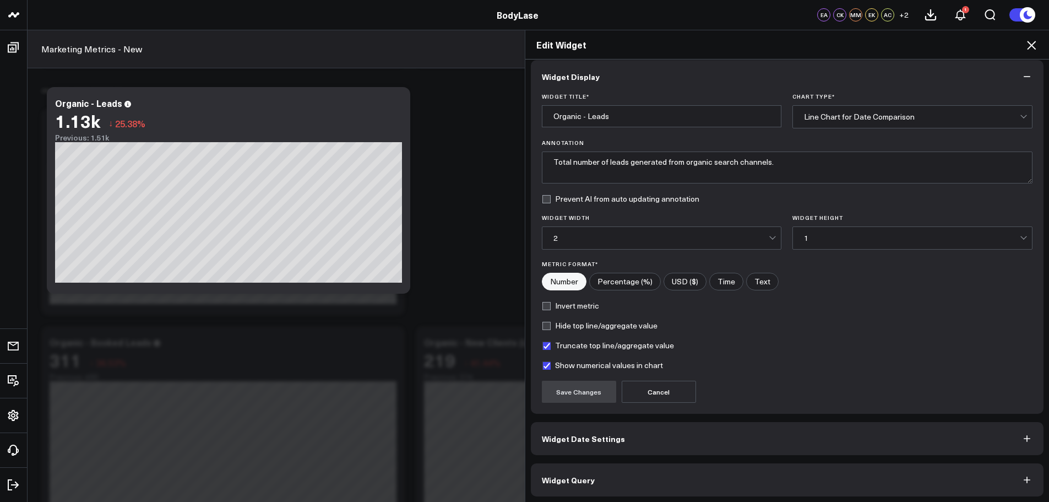
scroll to position [10, 0]
click at [674, 474] on button "Widget Query" at bounding box center [787, 477] width 513 height 33
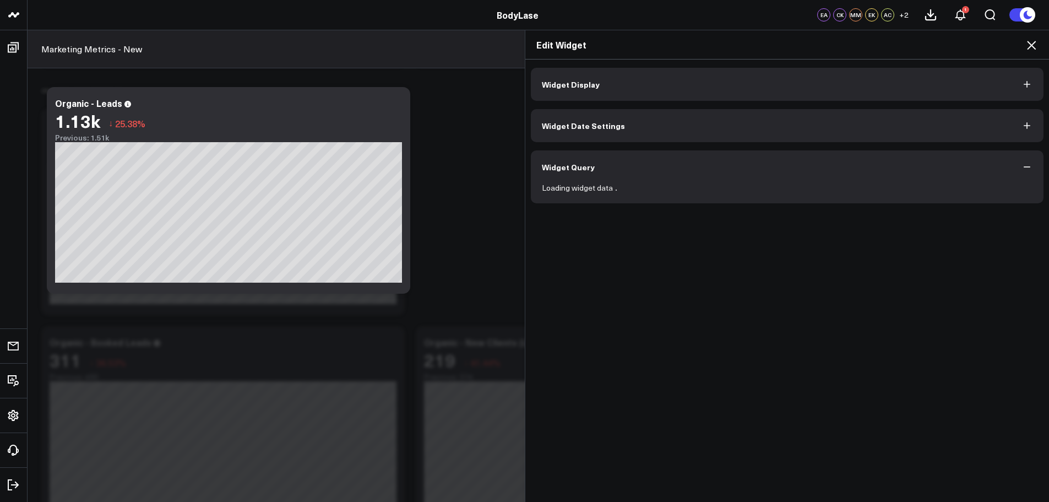
scroll to position [0, 0]
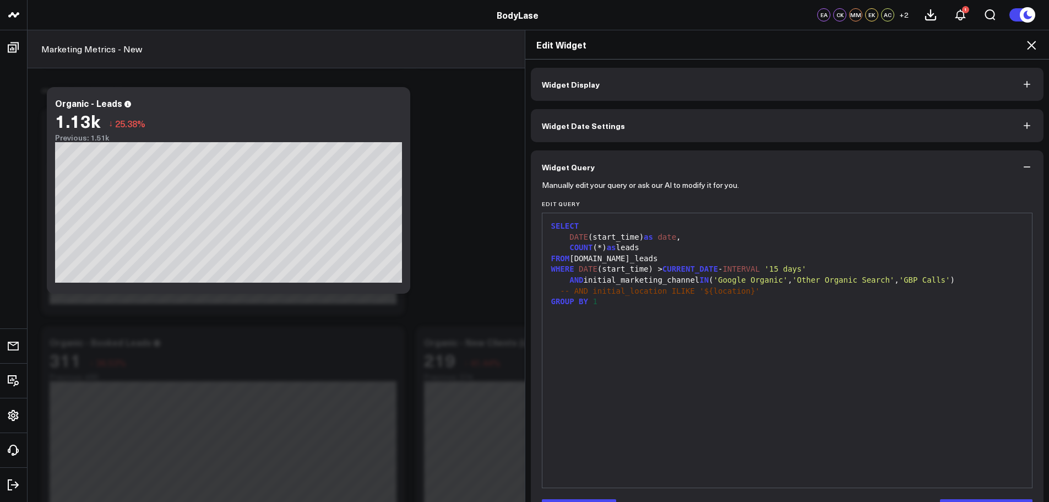
click at [1028, 42] on icon at bounding box center [1031, 45] width 13 height 13
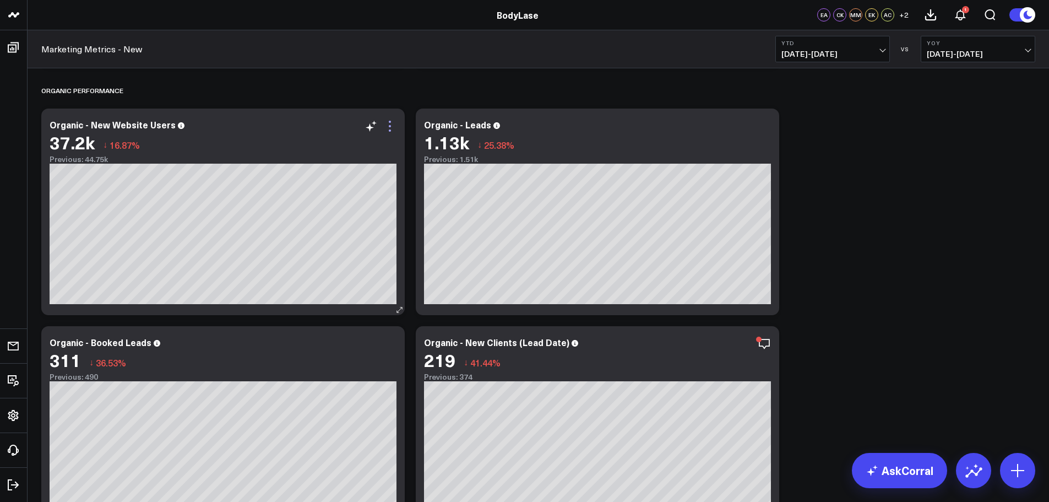
click at [388, 124] on icon at bounding box center [389, 125] width 13 height 13
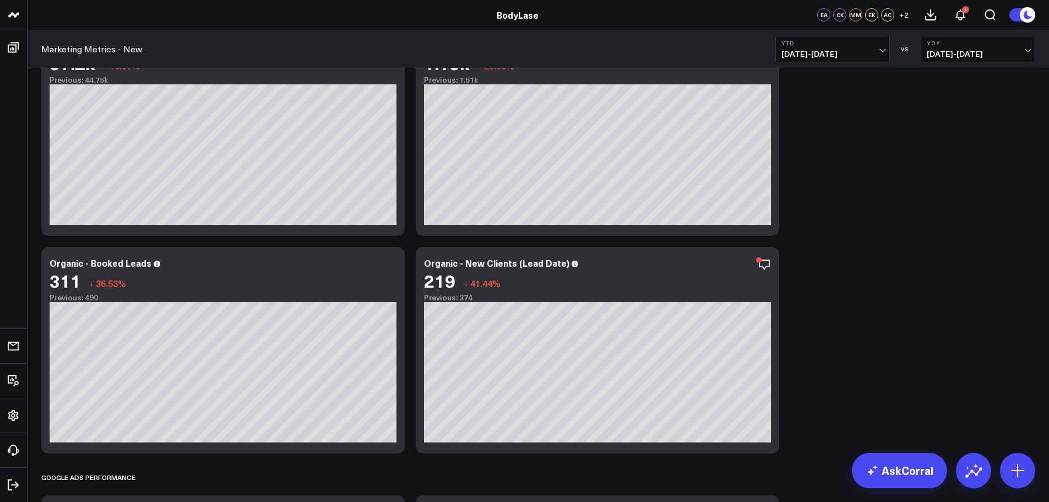
scroll to position [1046, 0]
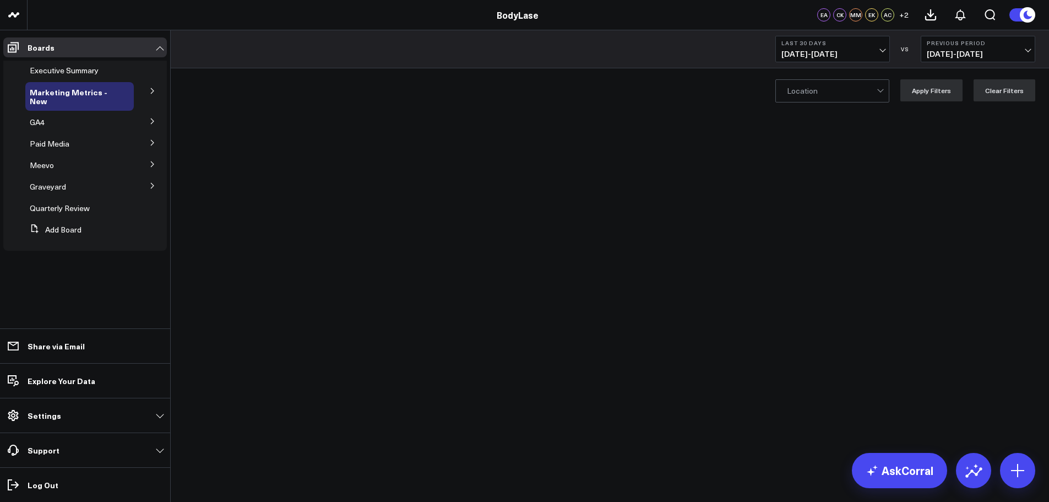
click at [150, 88] on icon at bounding box center [152, 91] width 7 height 7
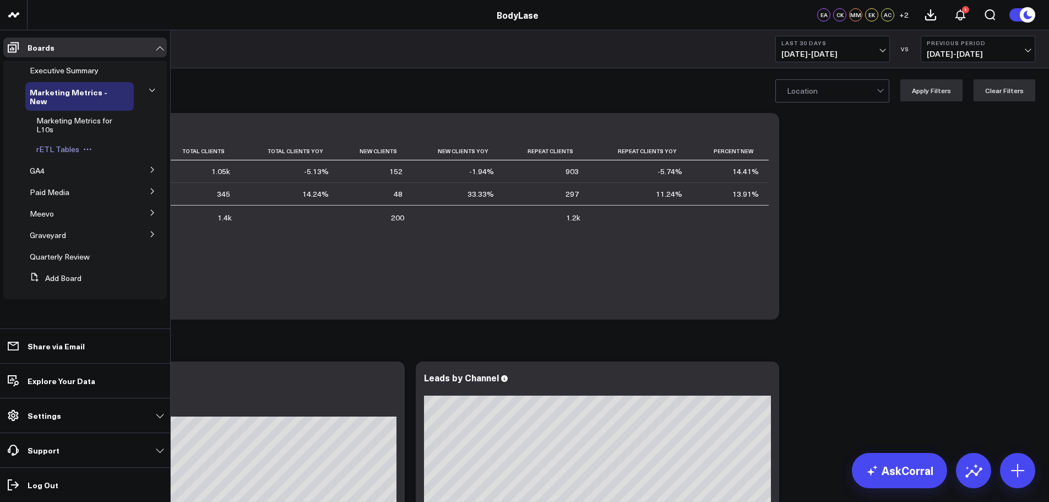
click at [45, 151] on span "rETL Tables" at bounding box center [57, 149] width 43 height 10
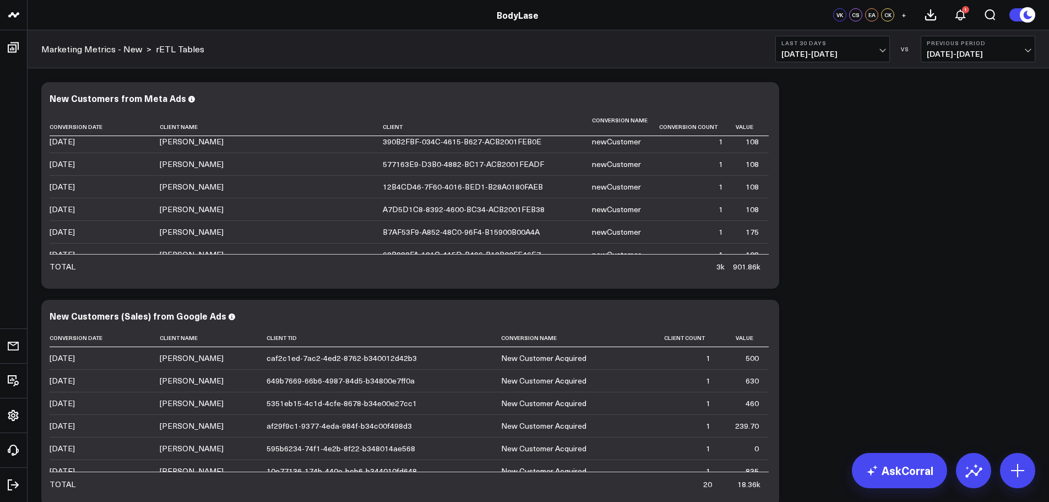
scroll to position [1872, 0]
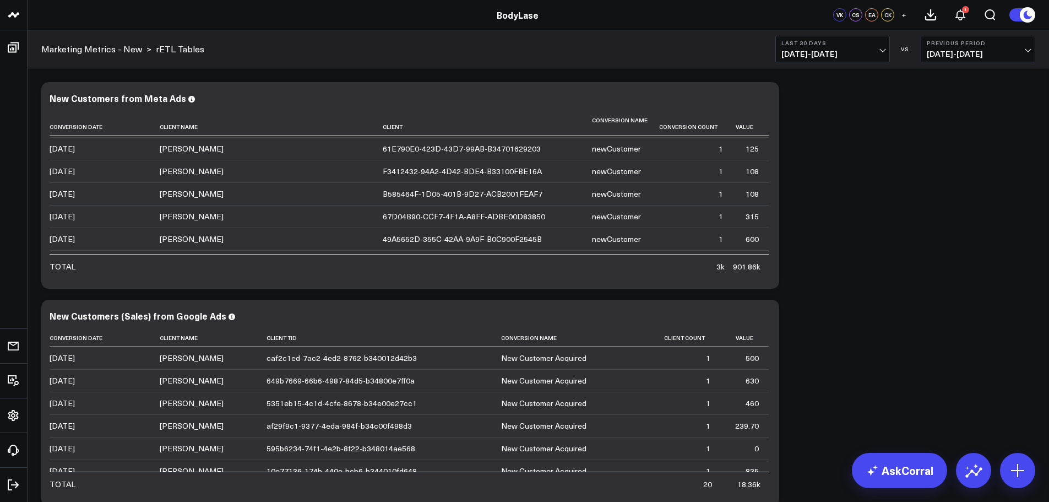
click at [857, 50] on span "[DATE] - [DATE]" at bounding box center [832, 54] width 102 height 9
click at [813, 328] on link "YTD" at bounding box center [832, 330] width 113 height 21
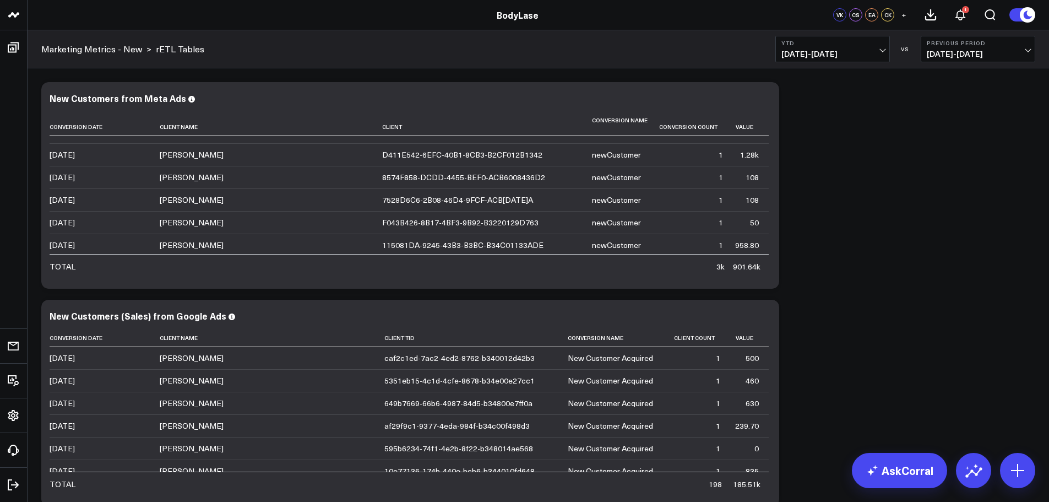
scroll to position [3304, 0]
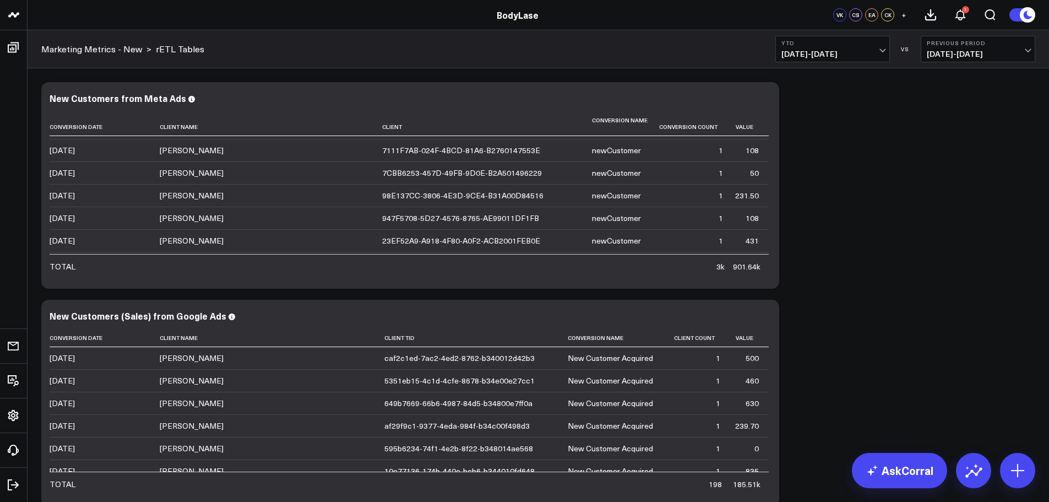
click at [858, 56] on span "[DATE] - [DATE]" at bounding box center [832, 54] width 102 height 9
click at [827, 352] on link "Custom Dates" at bounding box center [832, 351] width 113 height 21
select select "8"
select select "2025"
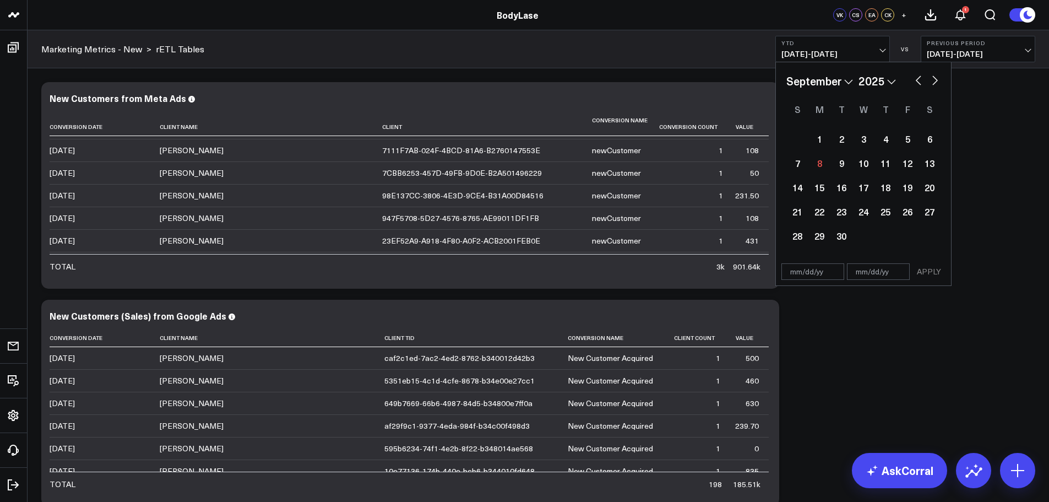
click at [806, 271] on input "text" at bounding box center [812, 271] width 63 height 17
select select "8"
select select "2025"
type input "[DATE]"
select select "2025"
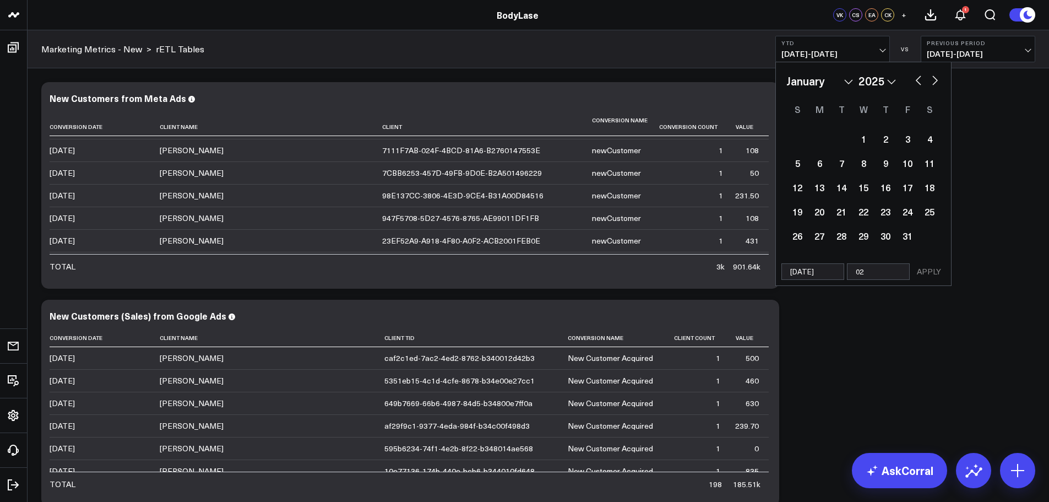
type input "02/"
select select "2025"
type input "02/1"
select select "2025"
type input "02/10"
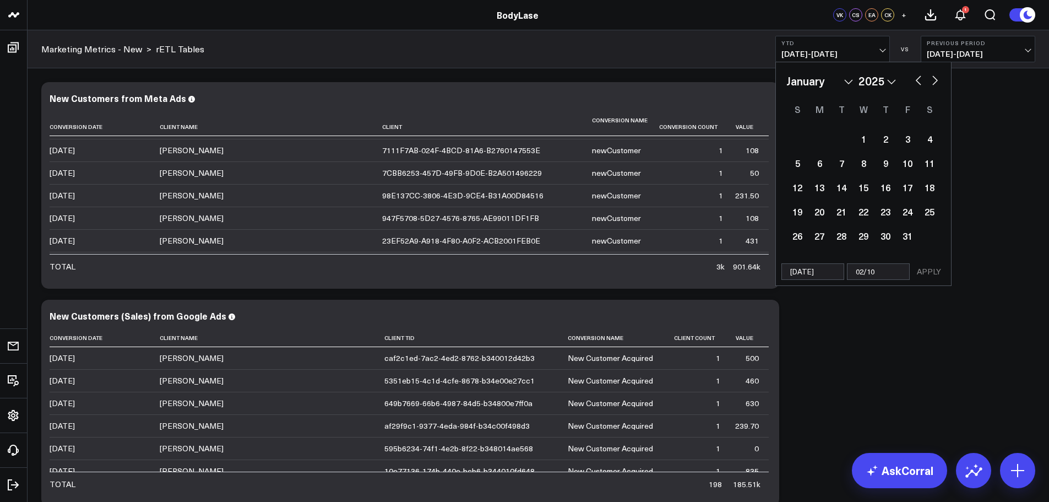
select select "2025"
type input "[DATE]"
select select "2025"
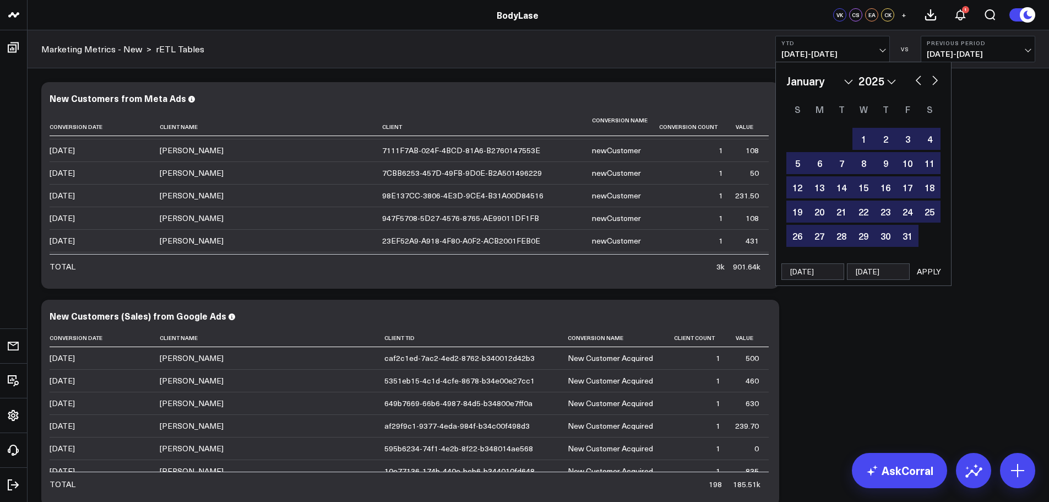
type input "[DATE]"
click at [931, 265] on button "APPLY" at bounding box center [928, 271] width 33 height 17
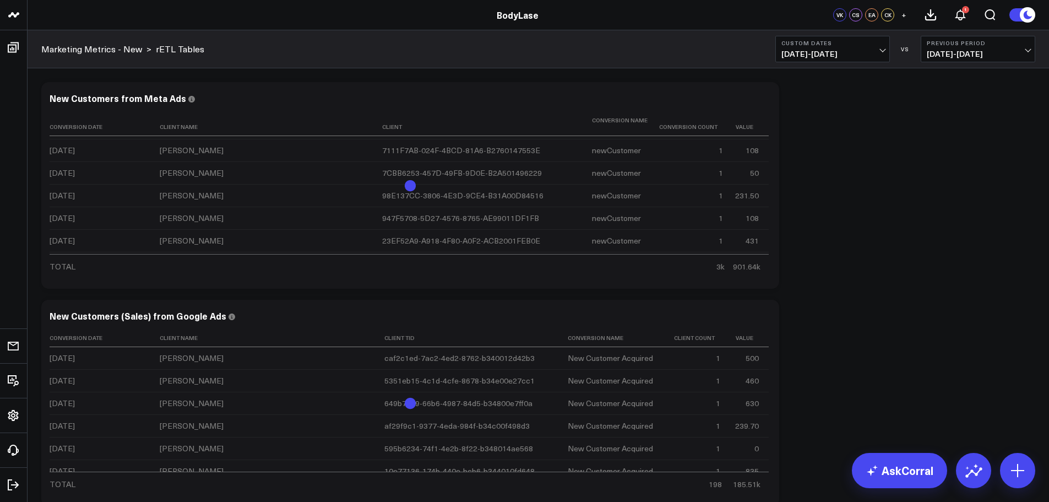
click at [845, 57] on span "[DATE] - [DATE]" at bounding box center [832, 54] width 102 height 9
click at [803, 346] on link "Custom Dates" at bounding box center [832, 351] width 113 height 21
select select "8"
select select "2025"
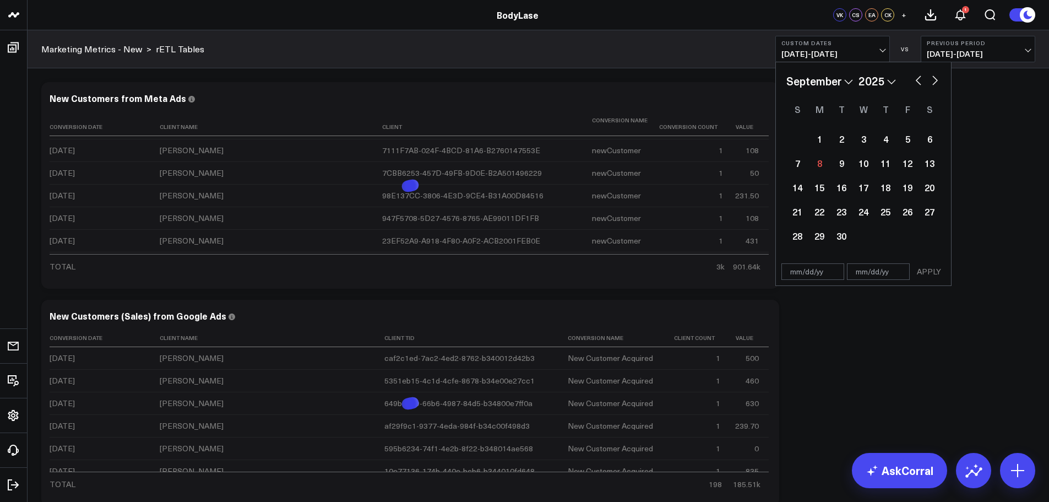
click at [805, 272] on input "text" at bounding box center [812, 271] width 63 height 17
type input "02/0"
click at [869, 253] on div "January February March April May June July August September October November [D…" at bounding box center [863, 160] width 175 height 196
click at [811, 273] on input "02/0" at bounding box center [812, 271] width 63 height 17
select select "8"
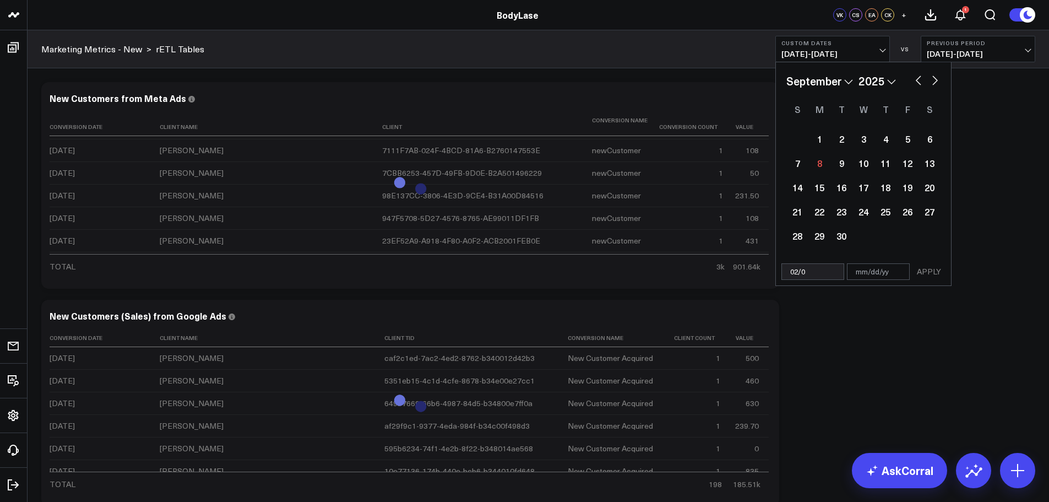
select select "2025"
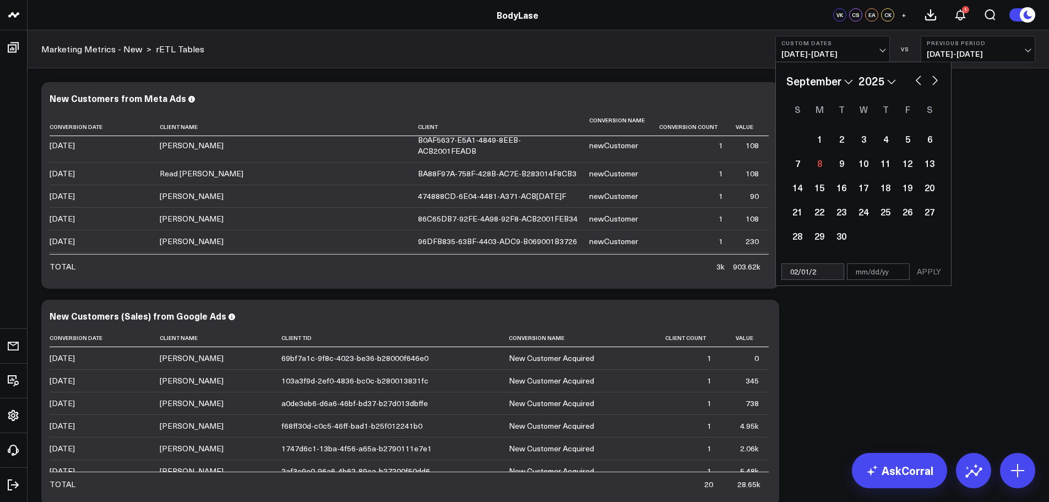
type input "[DATE]"
select select "1"
select select "2025"
type input "[DATE]"
click at [874, 273] on input "text" at bounding box center [878, 271] width 63 height 17
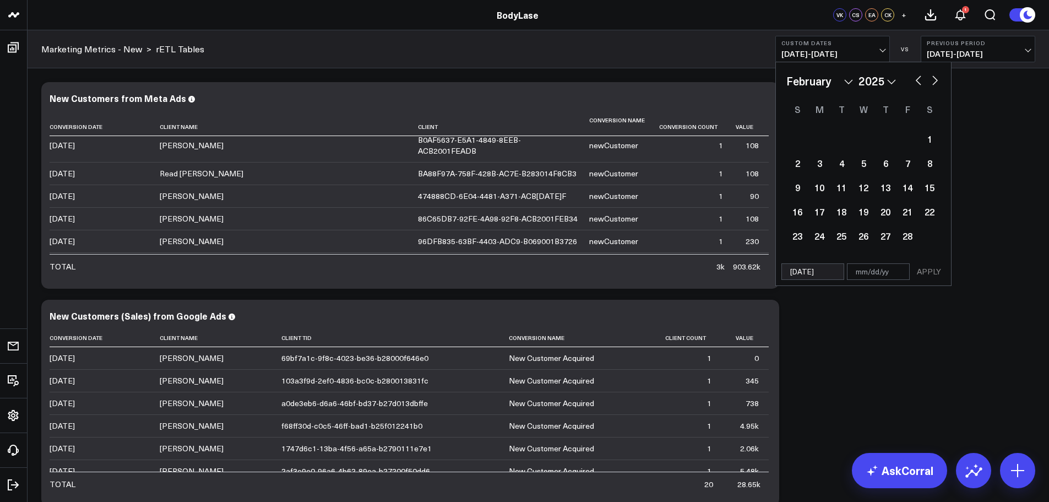
select select "1"
select select "2025"
type input "02"
select select "1"
select select "2025"
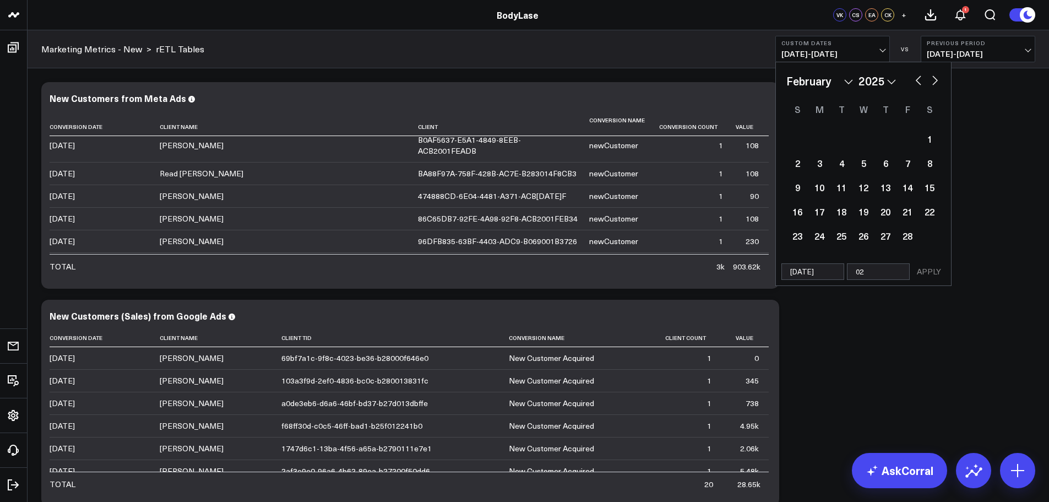
type input "02/"
select select "1"
select select "2025"
type input "[DATE]"
select select "1"
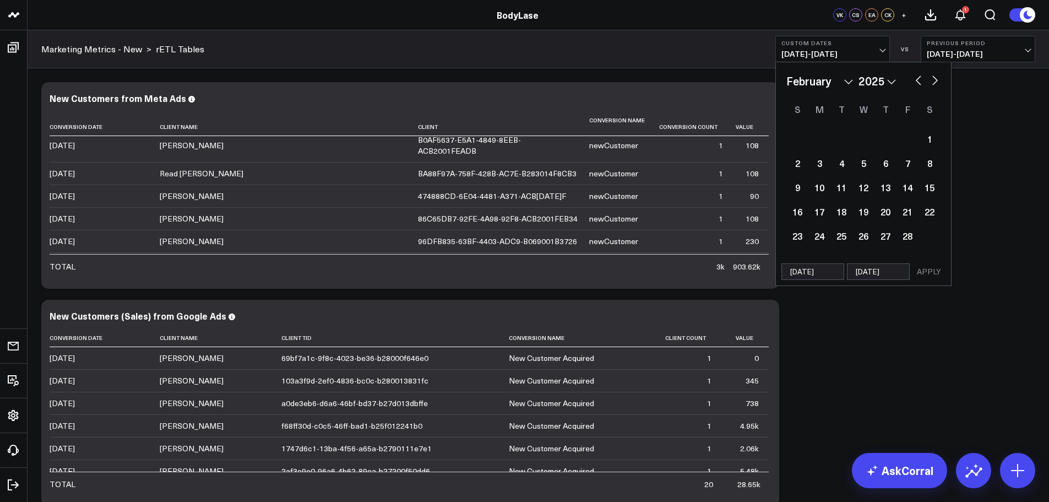
select select "2025"
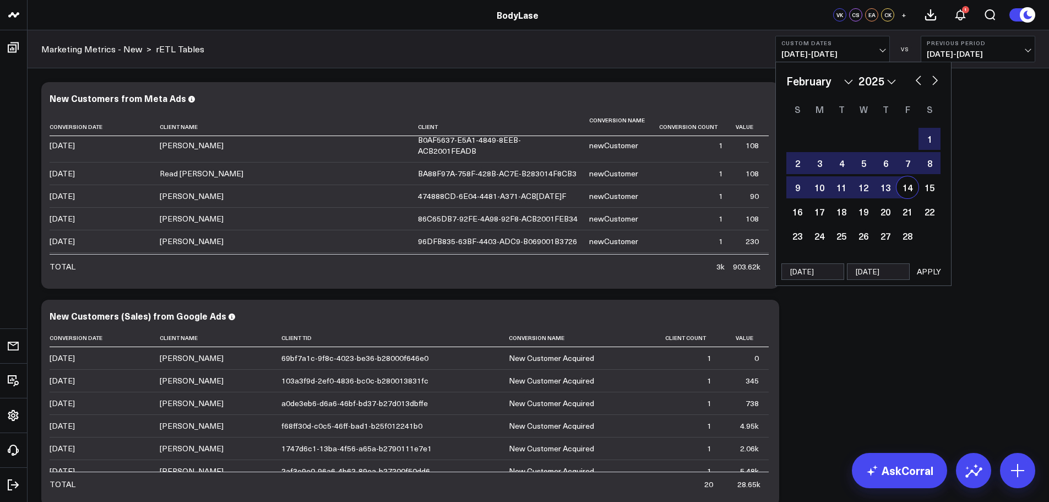
type input "[DATE]"
drag, startPoint x: 930, startPoint y: 273, endPoint x: 936, endPoint y: 279, distance: 9.0
click at [931, 273] on button "APPLY" at bounding box center [928, 271] width 33 height 17
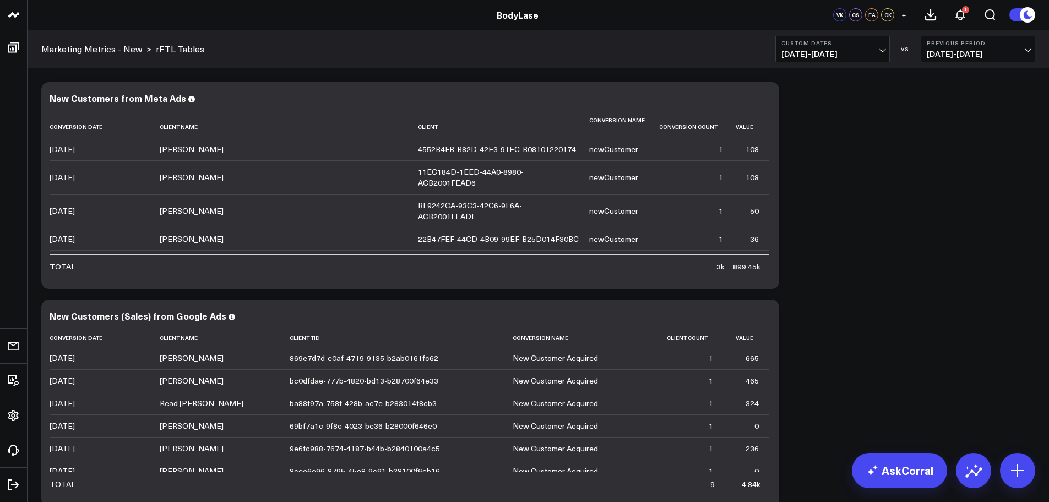
scroll to position [4020, 0]
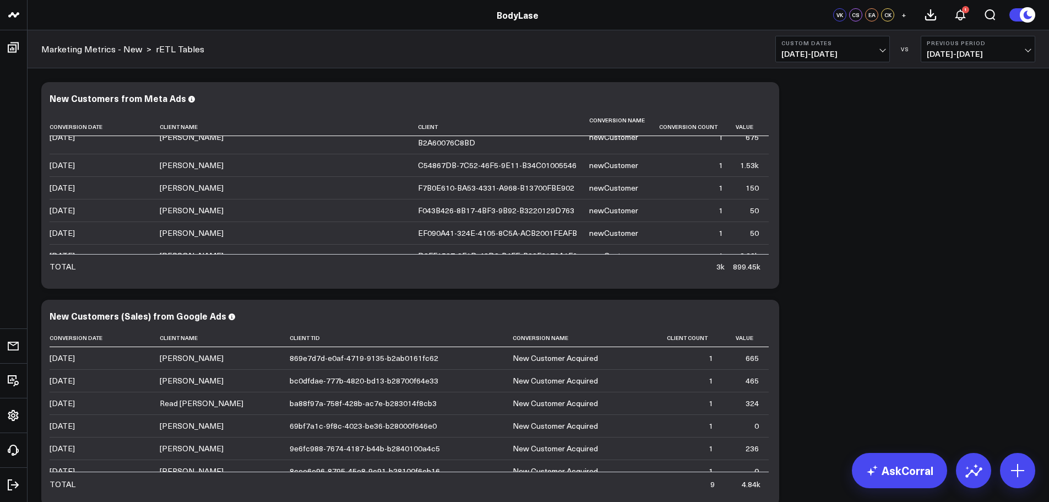
click at [950, 52] on span "[DATE] - [DATE]" at bounding box center [978, 54] width 102 height 9
click at [948, 114] on link "YoY" at bounding box center [977, 115] width 113 height 21
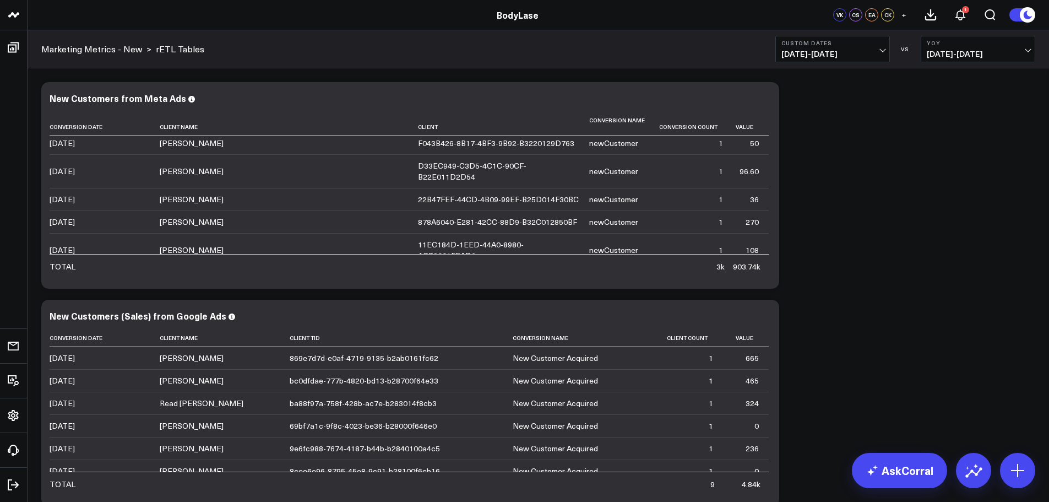
scroll to position [4130, 0]
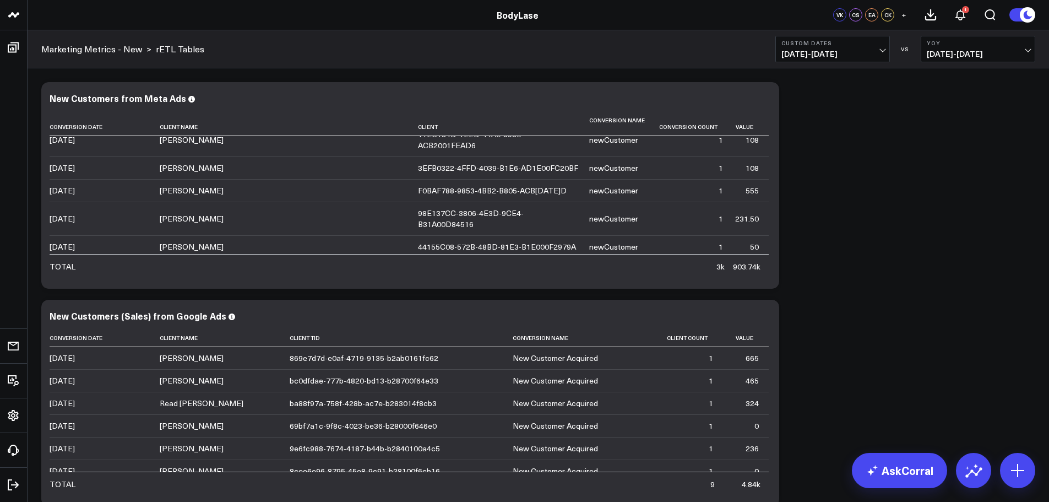
click at [833, 54] on span "[DATE] - [DATE]" at bounding box center [832, 54] width 102 height 9
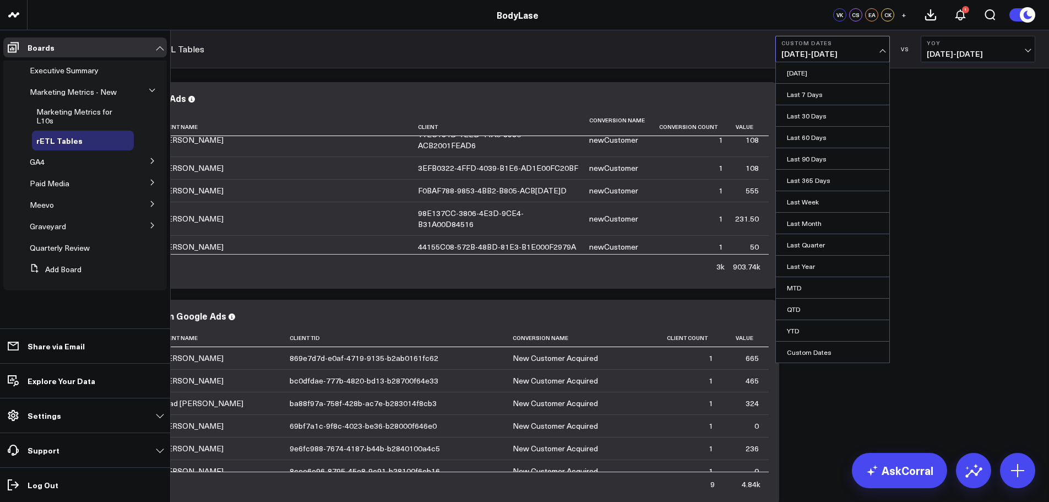
click at [48, 91] on span "Marketing Metrics - New" at bounding box center [73, 91] width 87 height 10
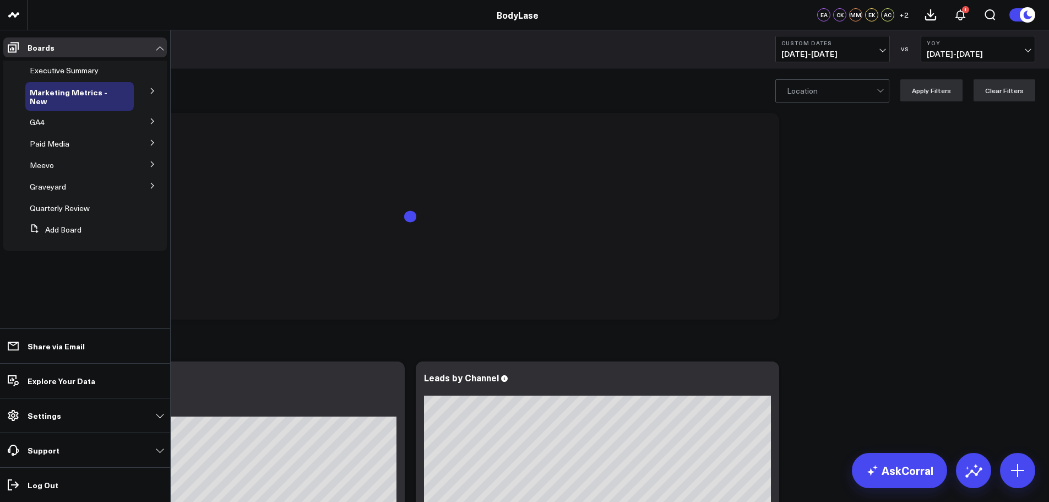
click at [148, 89] on button at bounding box center [152, 90] width 29 height 17
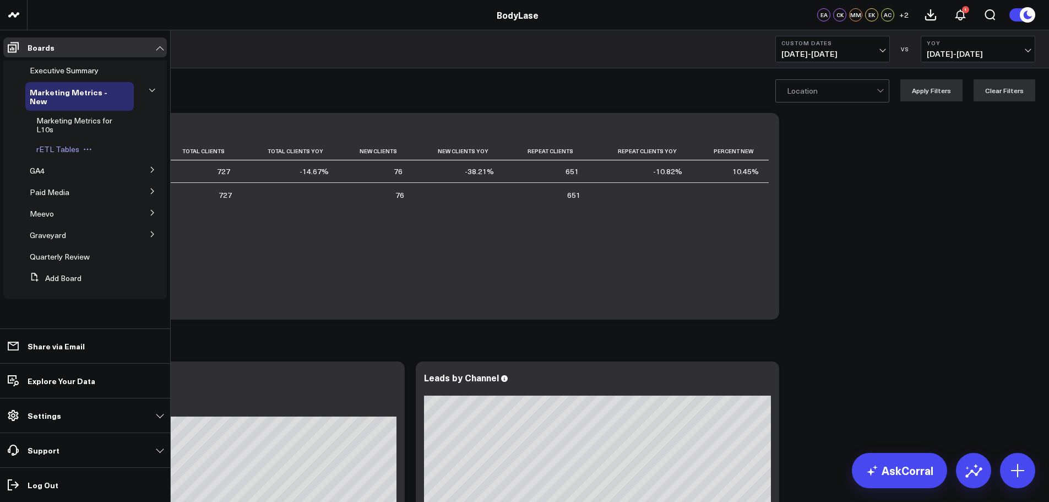
click at [55, 148] on span "rETL Tables" at bounding box center [57, 149] width 43 height 10
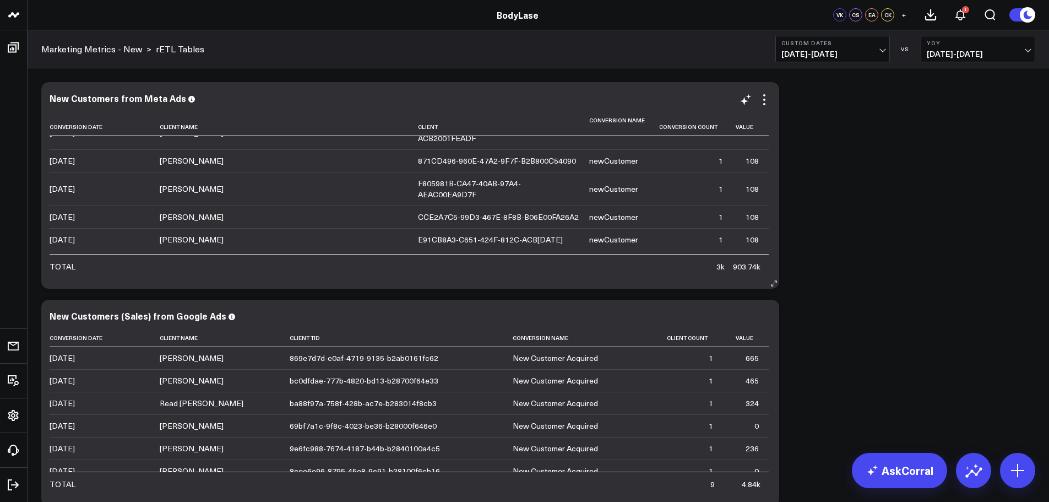
scroll to position [256, 0]
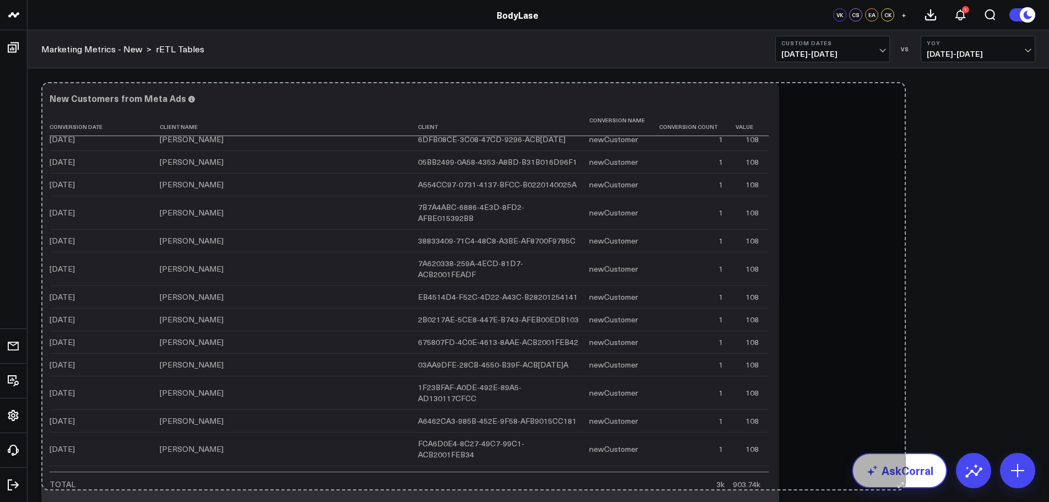
drag, startPoint x: 773, startPoint y: 283, endPoint x: 899, endPoint y: 484, distance: 237.6
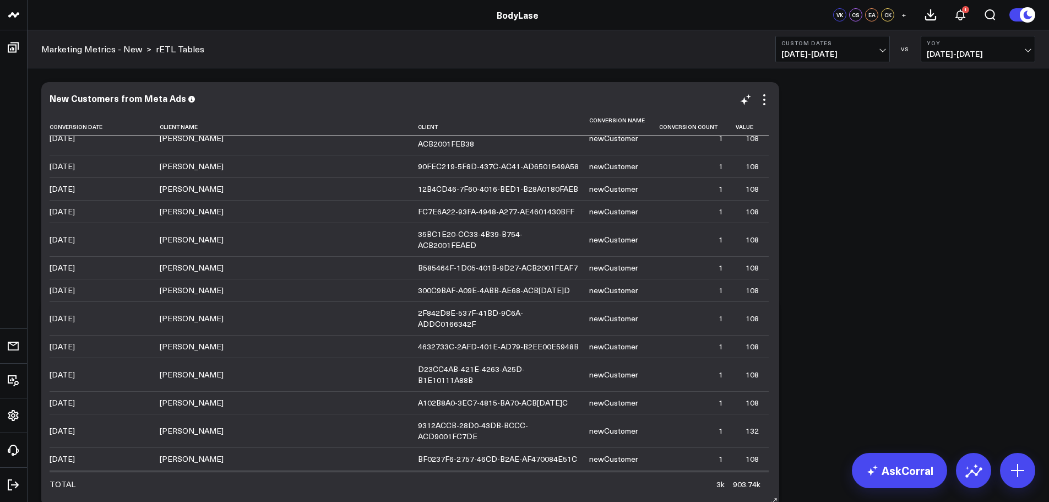
scroll to position [2623, 0]
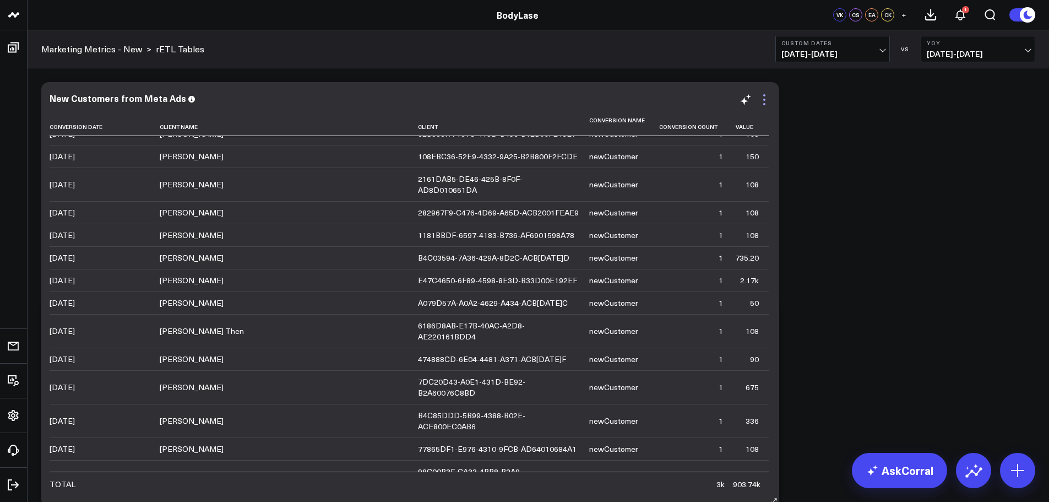
click at [765, 102] on icon at bounding box center [764, 99] width 13 height 13
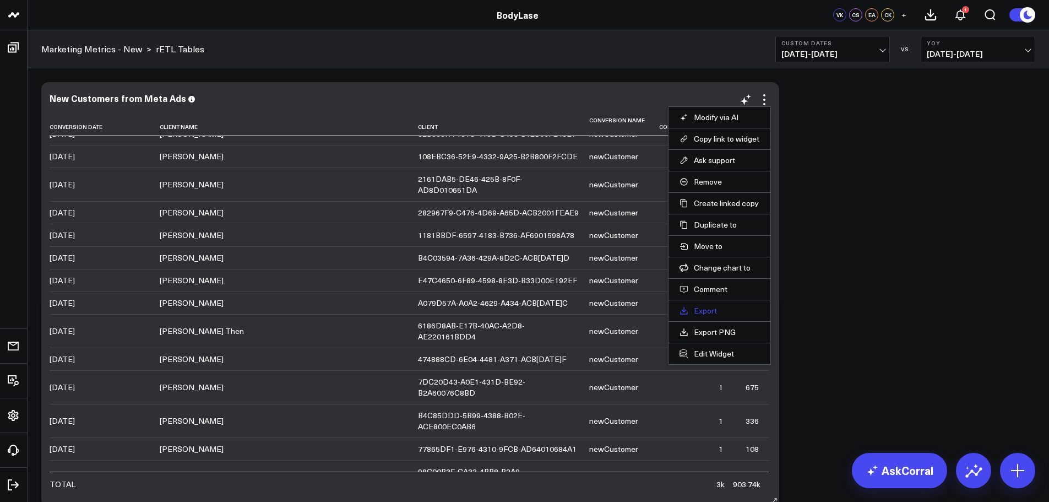
click at [707, 308] on link "Export" at bounding box center [720, 311] width 80 height 10
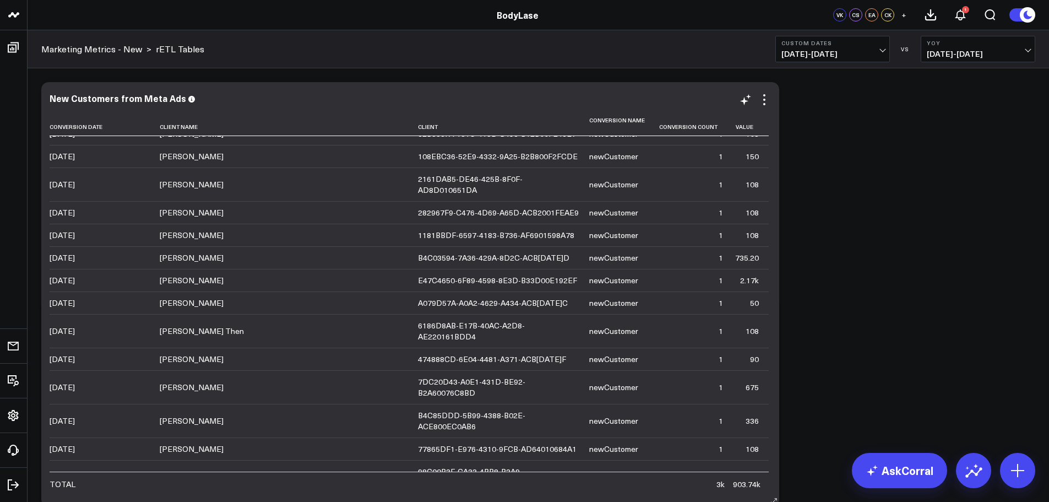
scroll to position [2844, 0]
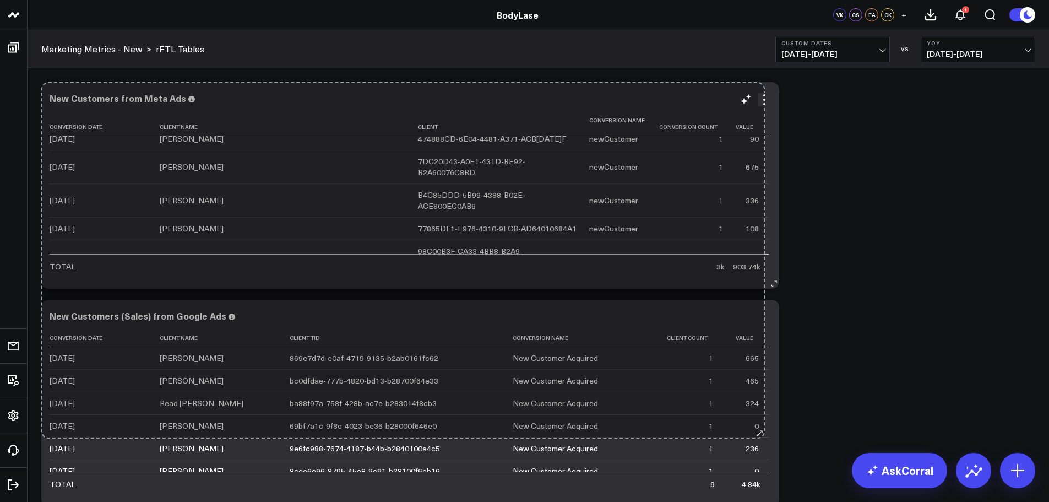
drag, startPoint x: 777, startPoint y: 501, endPoint x: 722, endPoint y: 154, distance: 350.7
click at [722, 154] on div "New Customers from Meta Ads Conversion Date Client Name Client Conversion Name …" at bounding box center [410, 185] width 738 height 206
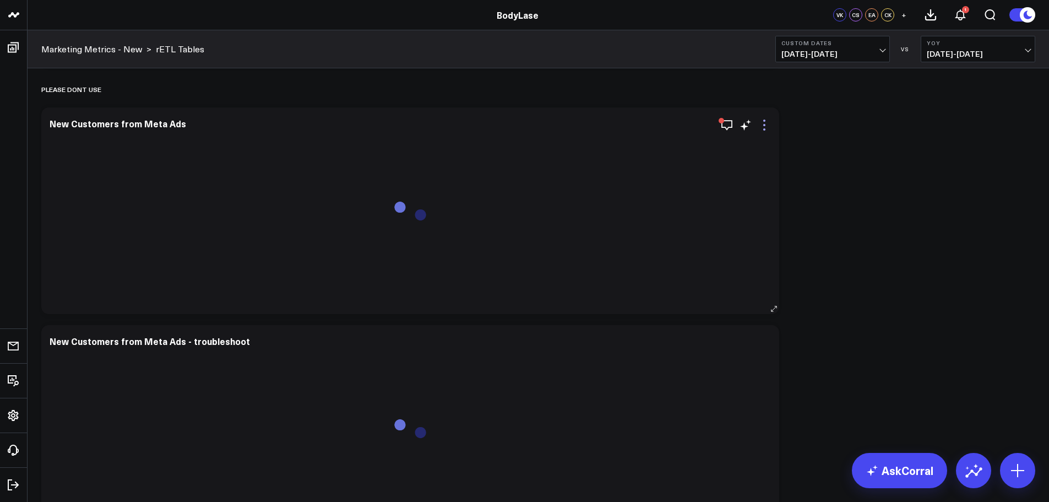
click at [764, 123] on icon at bounding box center [764, 124] width 13 height 13
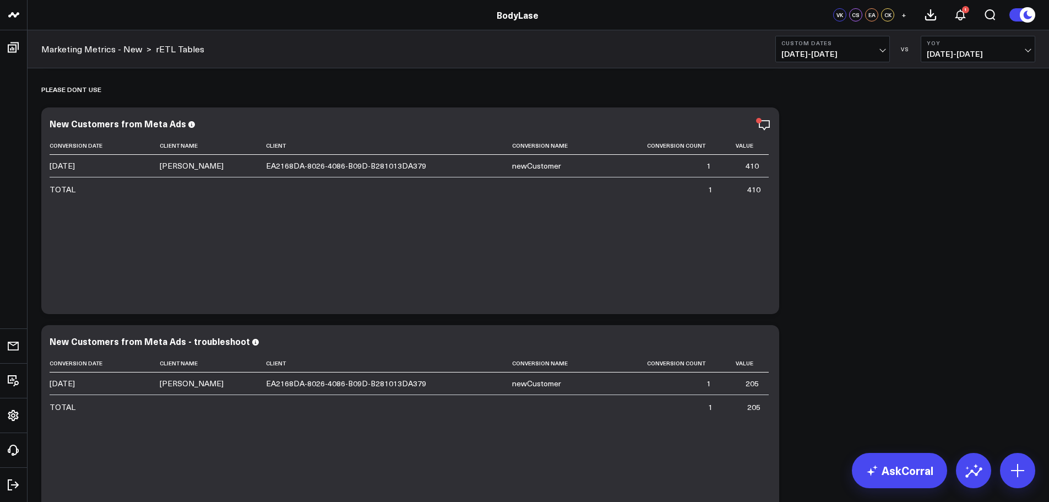
click at [861, 128] on div "Modify via AI Copy link to widget Ask support Remove Create linked copy Executi…" at bounding box center [538, 86] width 1005 height 901
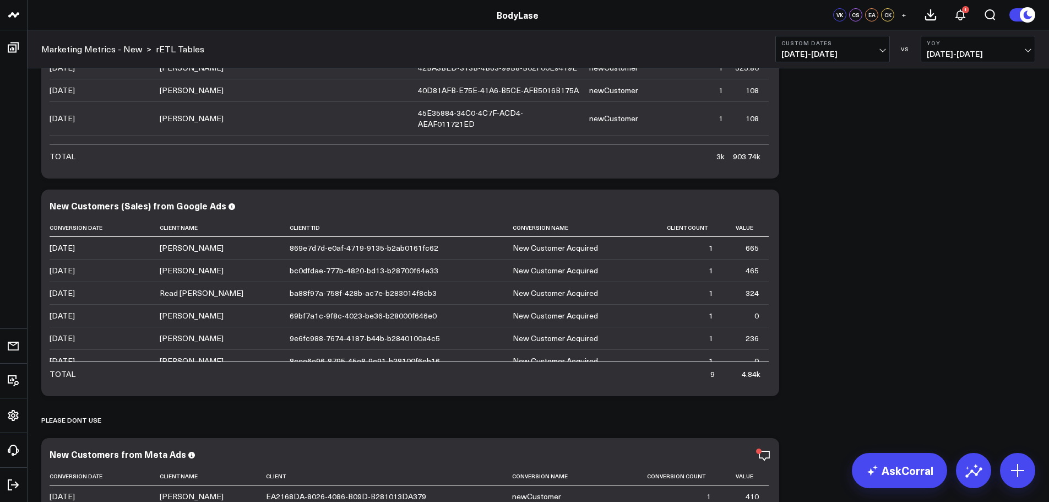
scroll to position [0, 0]
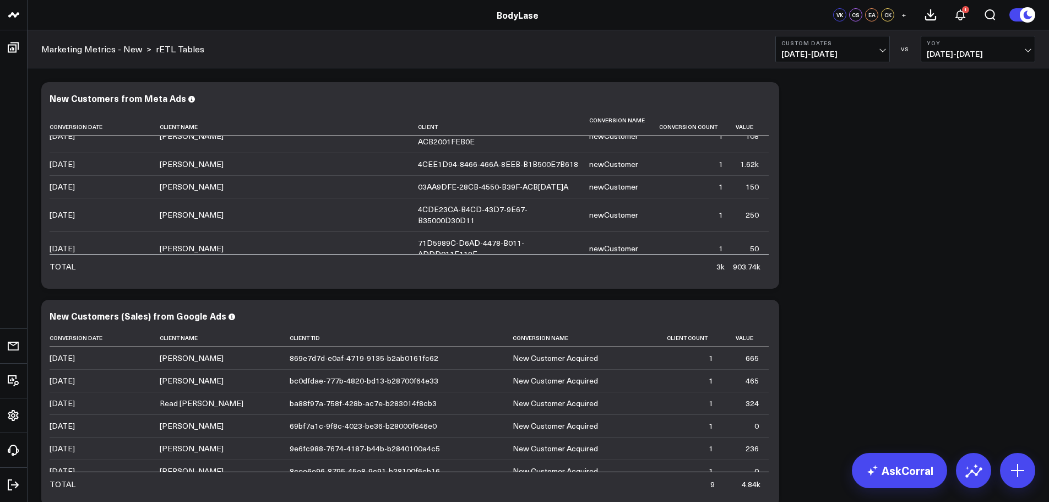
scroll to position [441, 0]
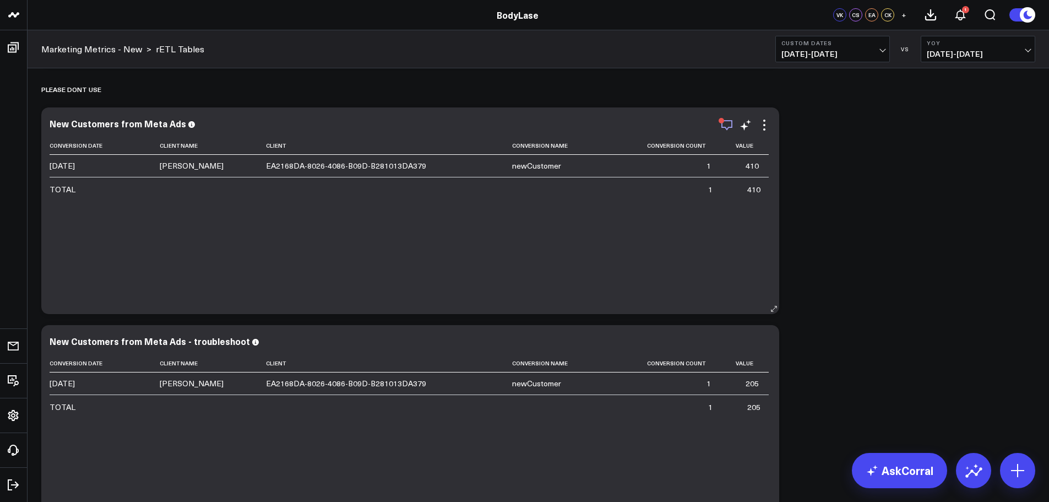
click at [727, 124] on icon "button" at bounding box center [726, 124] width 13 height 13
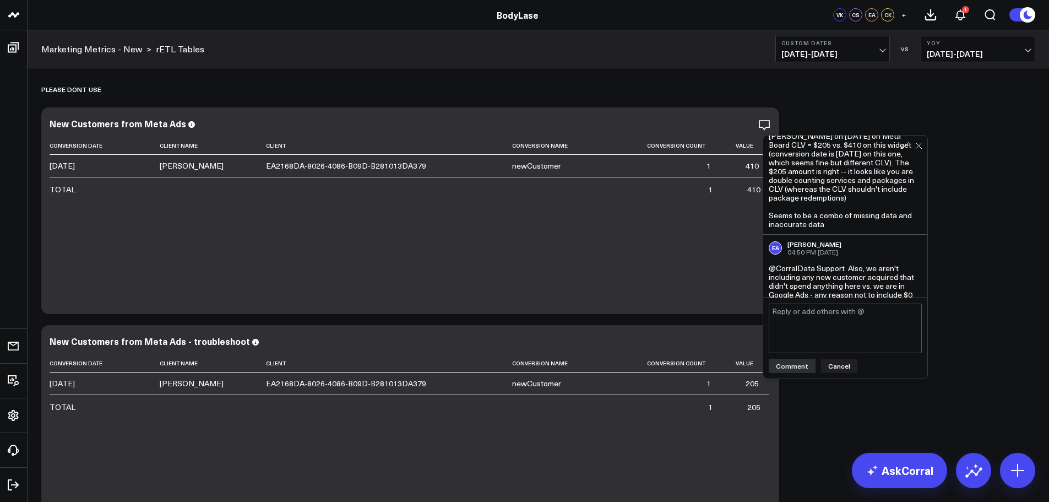
scroll to position [208, 0]
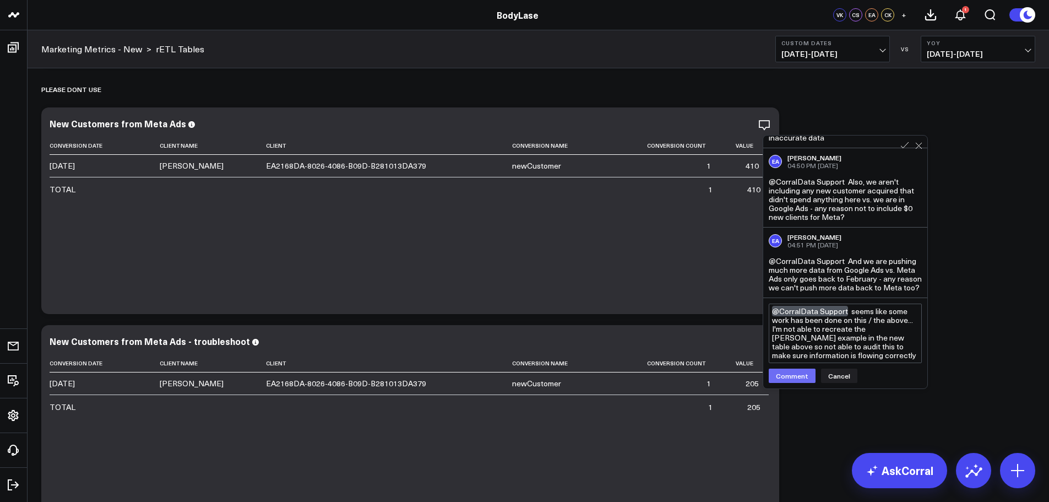
type textarea "@CorralData Support seems like some work has been done on this / the above... I…"
click at [798, 380] on button "Comment" at bounding box center [792, 375] width 47 height 14
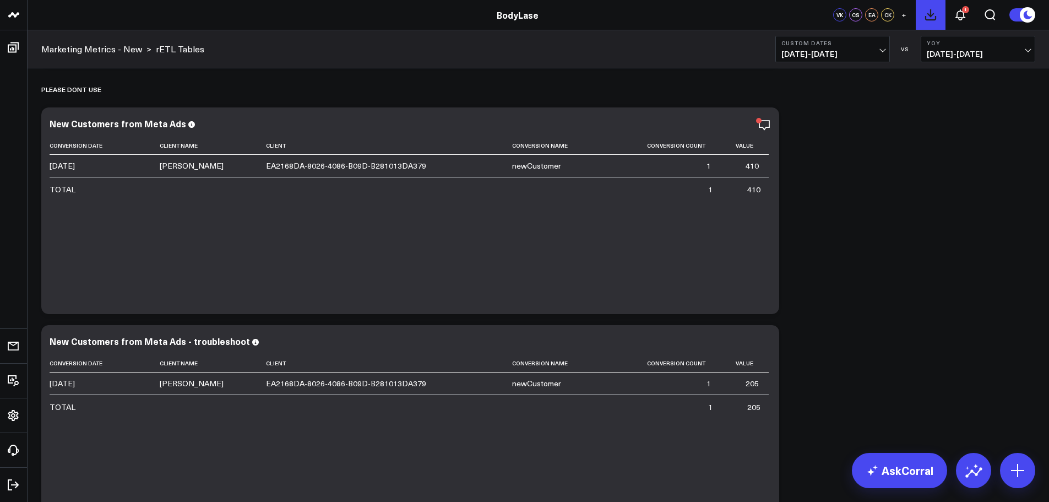
scroll to position [110, 0]
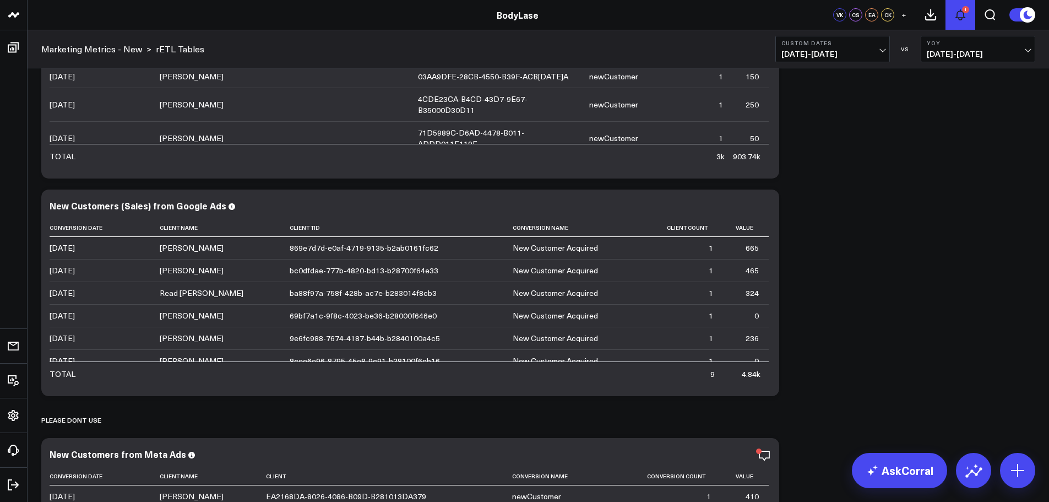
drag, startPoint x: 967, startPoint y: 9, endPoint x: 963, endPoint y: 16, distance: 8.4
click at [967, 9] on div "1" at bounding box center [965, 9] width 7 height 7
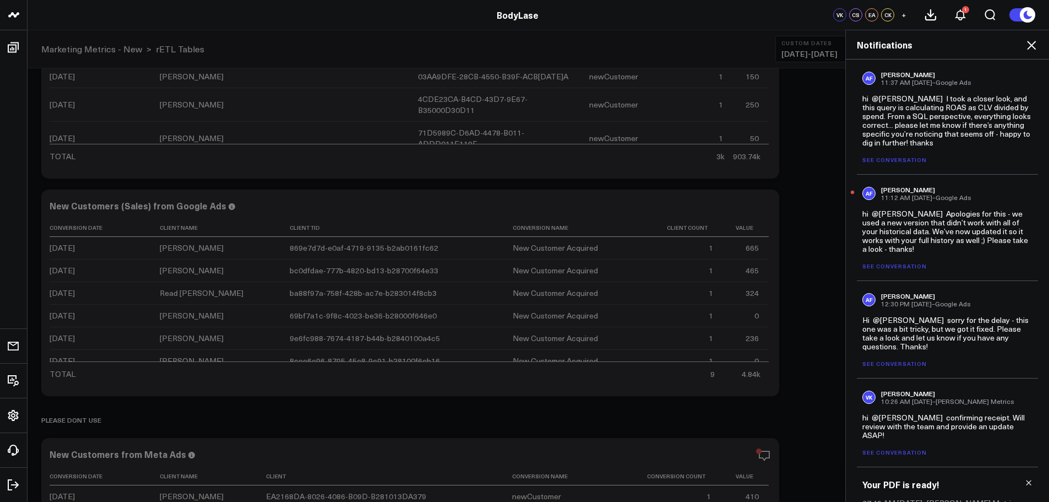
click at [892, 265] on link "See conversation" at bounding box center [894, 266] width 64 height 8
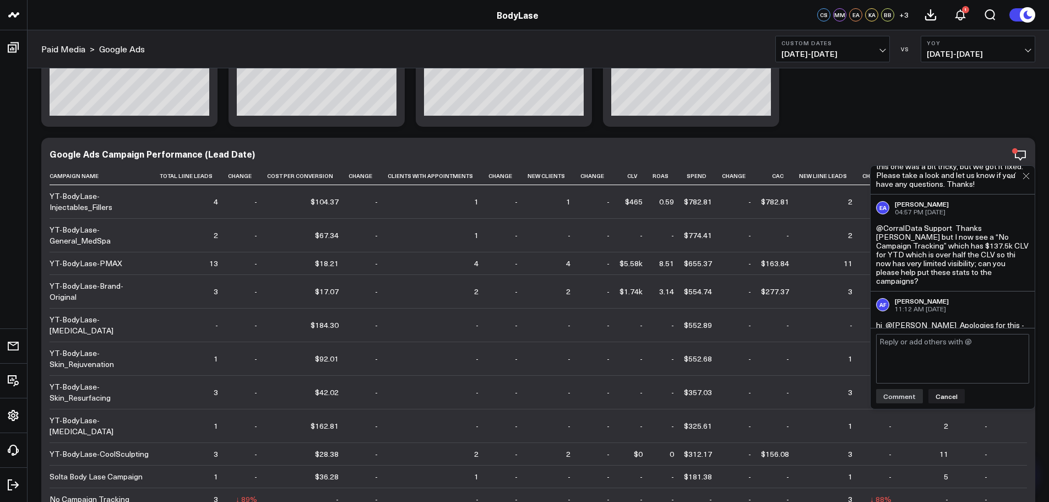
scroll to position [205, 0]
